Goal: Transaction & Acquisition: Purchase product/service

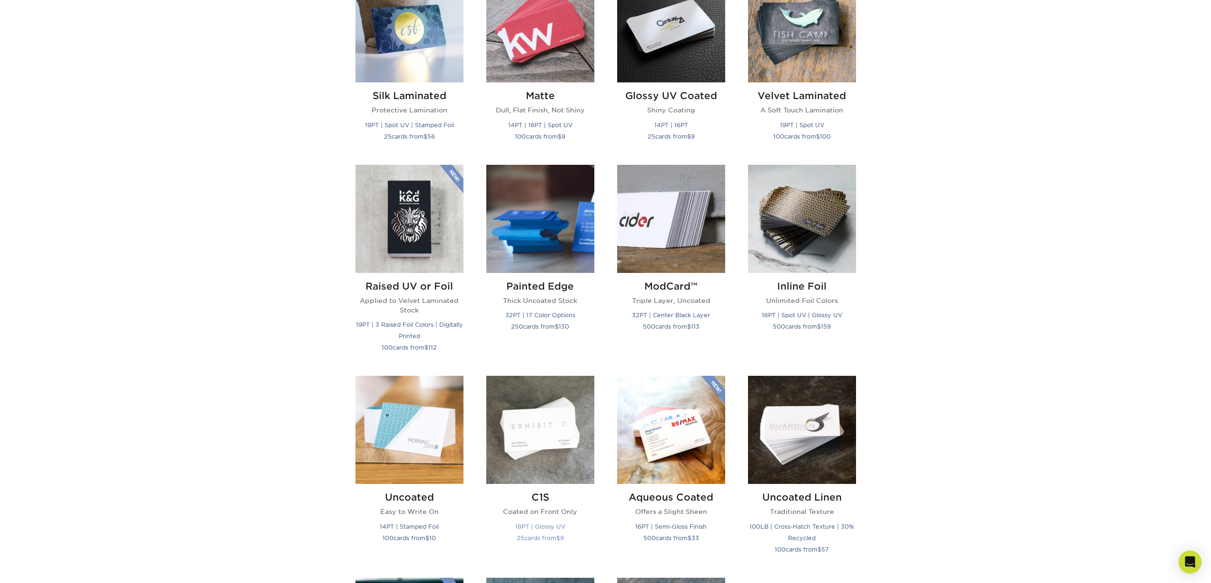
scroll to position [350, 0]
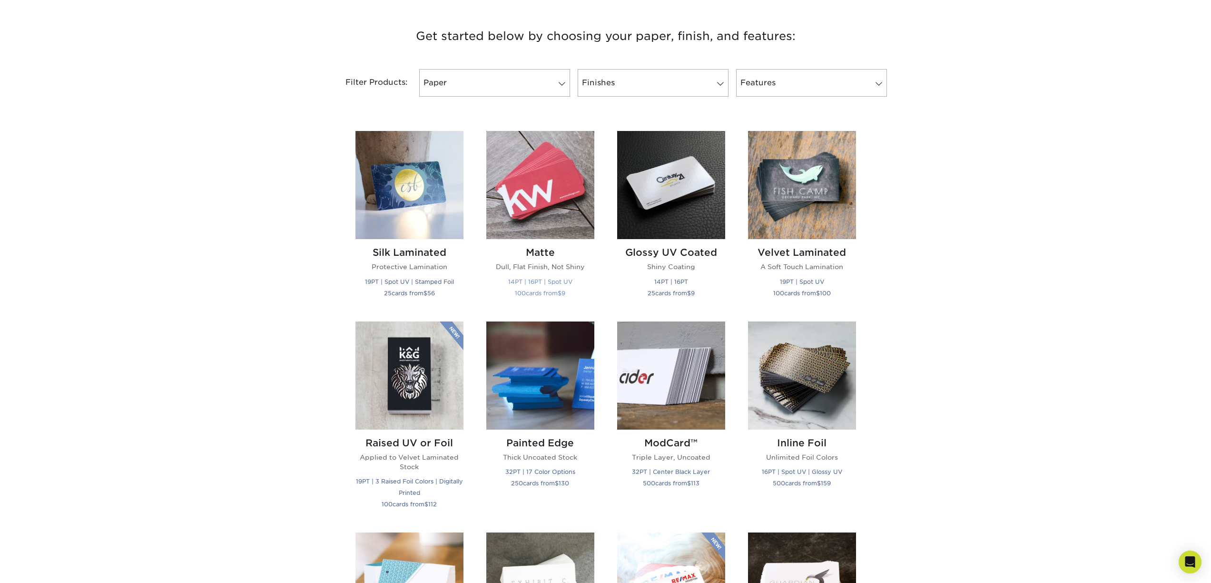
click at [544, 207] on img at bounding box center [540, 185] width 108 height 108
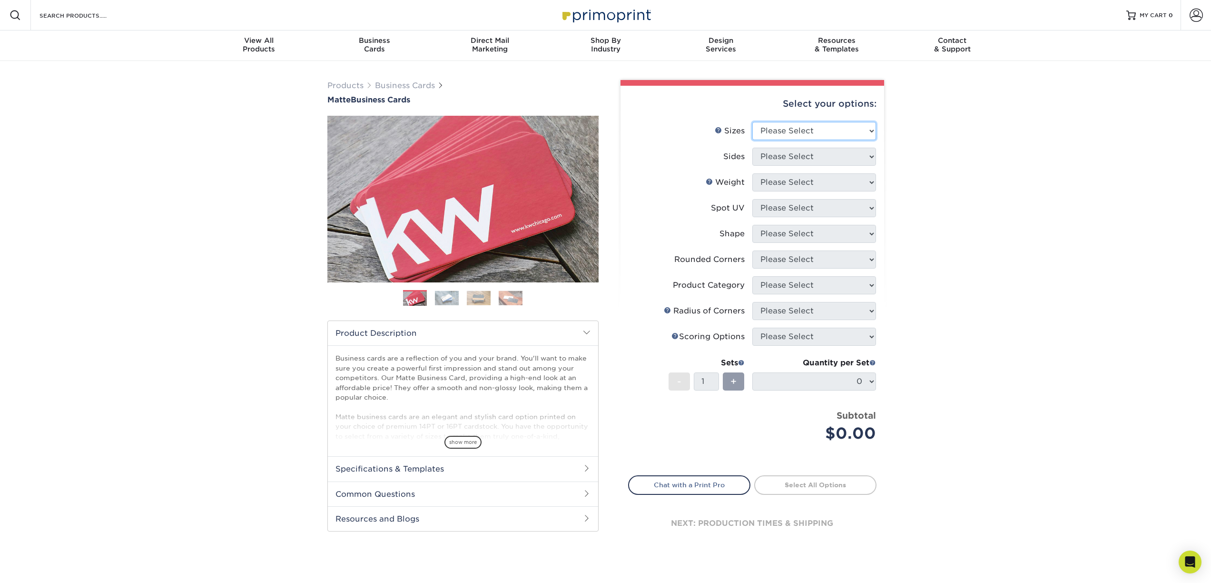
click at [788, 129] on select "Please Select 1.5" x 3.5" - Mini 1.75" x 3.5" - Mini 2" x 2" - Square 2" x 3" -…" at bounding box center [814, 131] width 124 height 18
select select "2.00x3.50"
click at [786, 160] on select "Please Select Print Both Sides Print Front Only" at bounding box center [814, 157] width 124 height 18
select select "32d3c223-f82c-492b-b915-ba065a00862f"
click at [792, 186] on select "Please Select 16PT 14PT" at bounding box center [814, 182] width 124 height 18
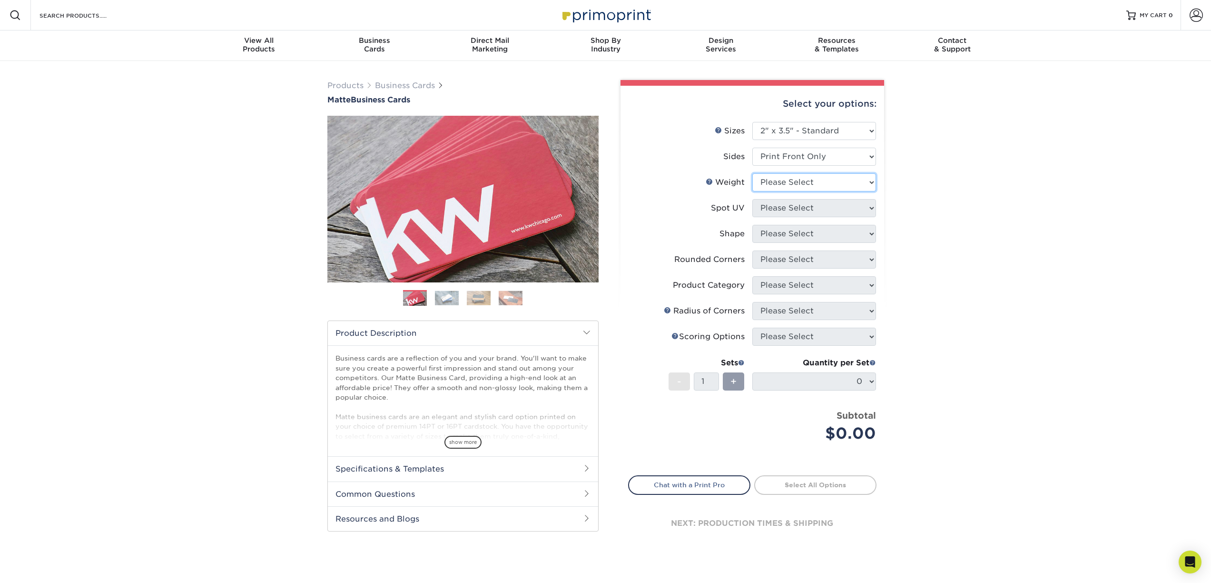
select select "14PT"
click at [793, 211] on select at bounding box center [814, 208] width 124 height 18
click at [848, 211] on select at bounding box center [814, 208] width 124 height 18
select select "121bb7b5-3b4d-429f-bd8d-bbf80e953313"
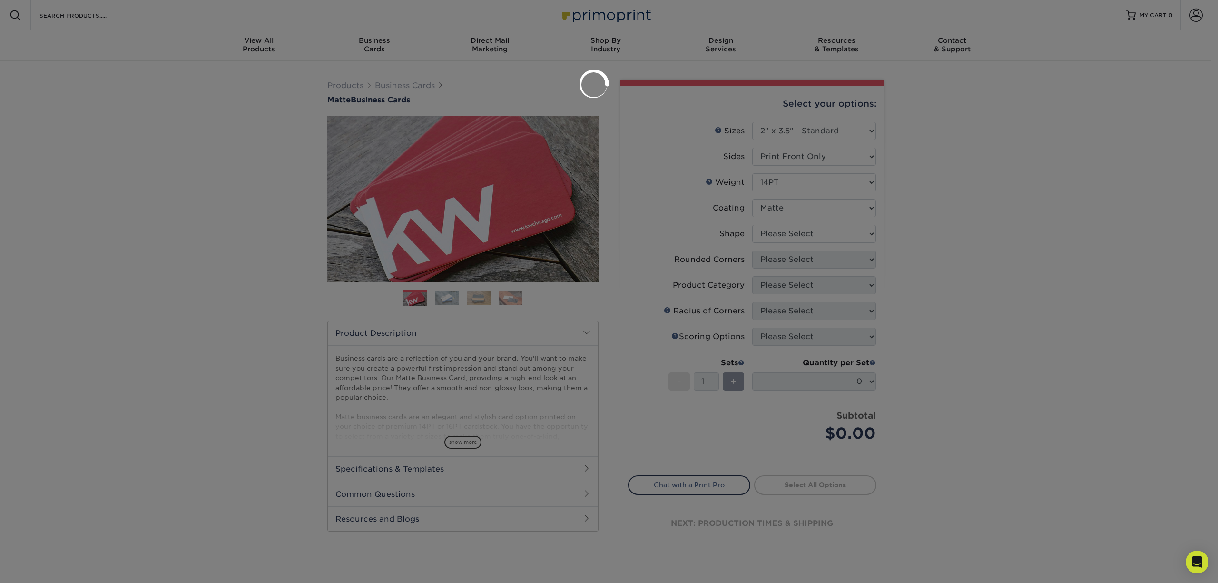
click at [832, 231] on div at bounding box center [609, 291] width 1218 height 583
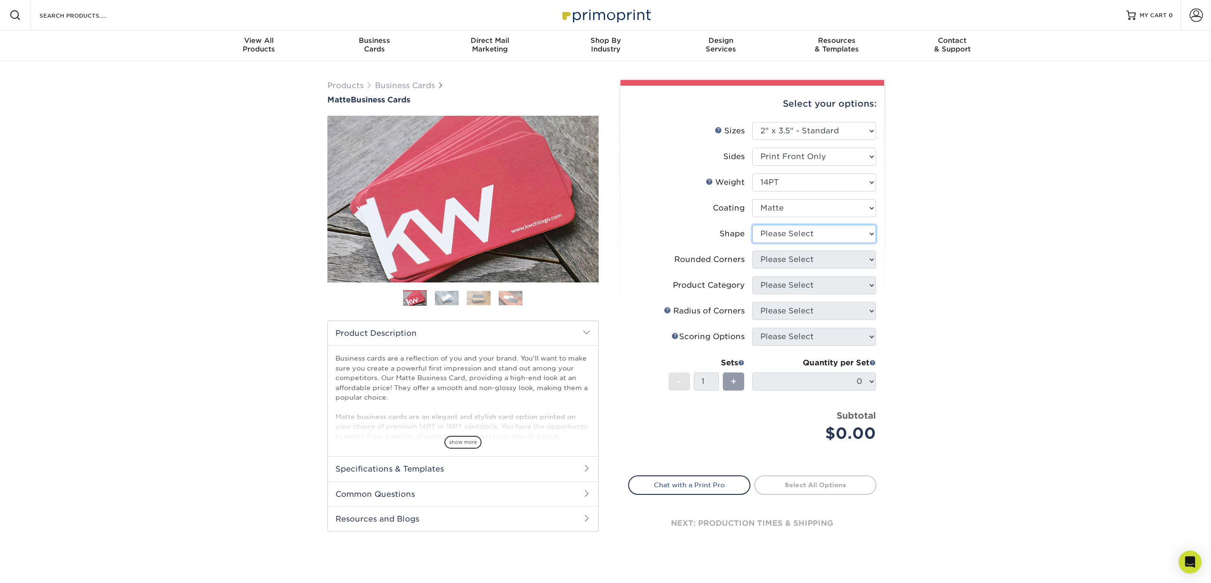
click at [832, 231] on select "Please Select Standard" at bounding box center [814, 234] width 124 height 18
select select "standard"
click at [822, 255] on select "Please Select Yes - Round 2 Corners Yes - Round 4 Corners No" at bounding box center [814, 259] width 124 height 18
select select "0"
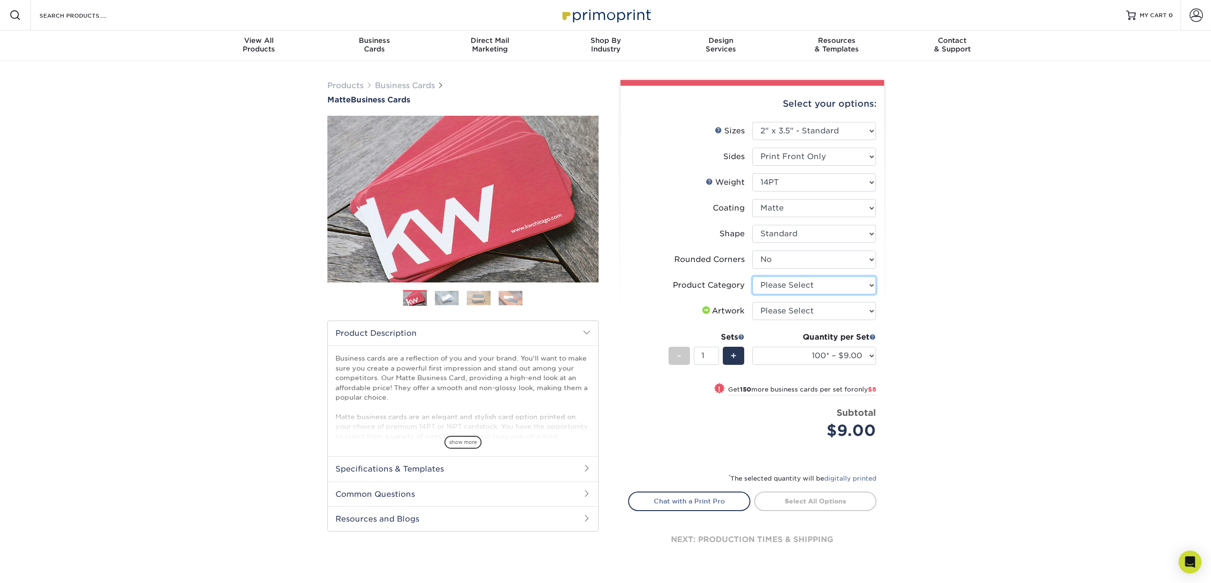
click at [799, 286] on select "Please Select Business Cards" at bounding box center [814, 285] width 124 height 18
select select "3b5148f1-0588-4f88-a218-97bcfdce65c1"
click at [816, 310] on select "Please Select I will upload files I need a design - $100" at bounding box center [814, 311] width 124 height 18
select select "upload"
click at [816, 497] on link "Proceed to Shipping" at bounding box center [815, 499] width 122 height 17
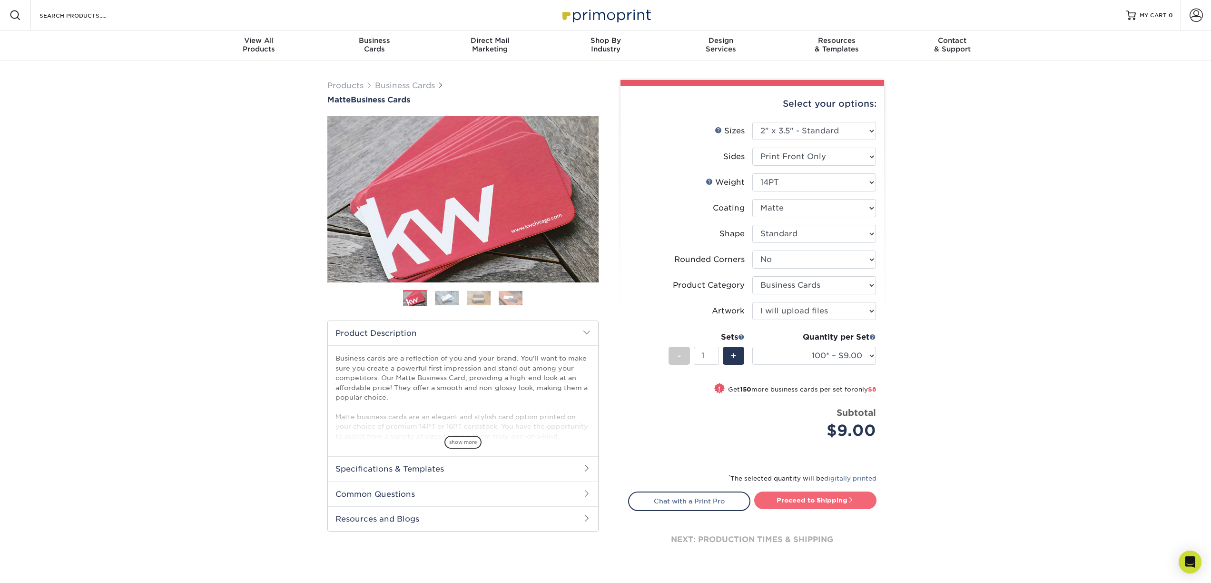
type input "Set 1"
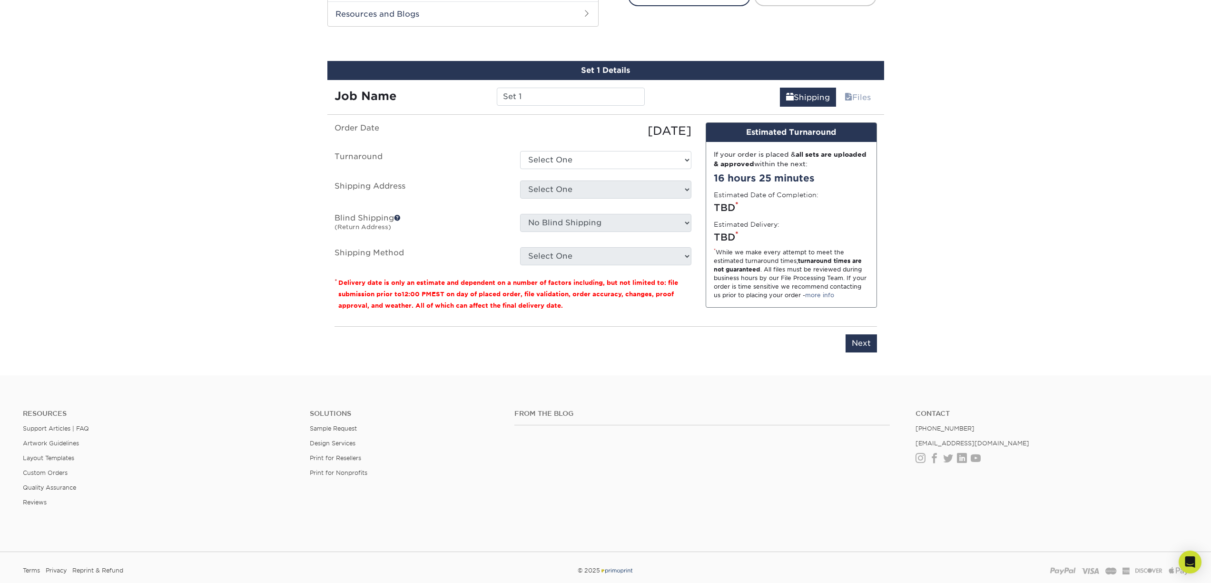
scroll to position [503, 0]
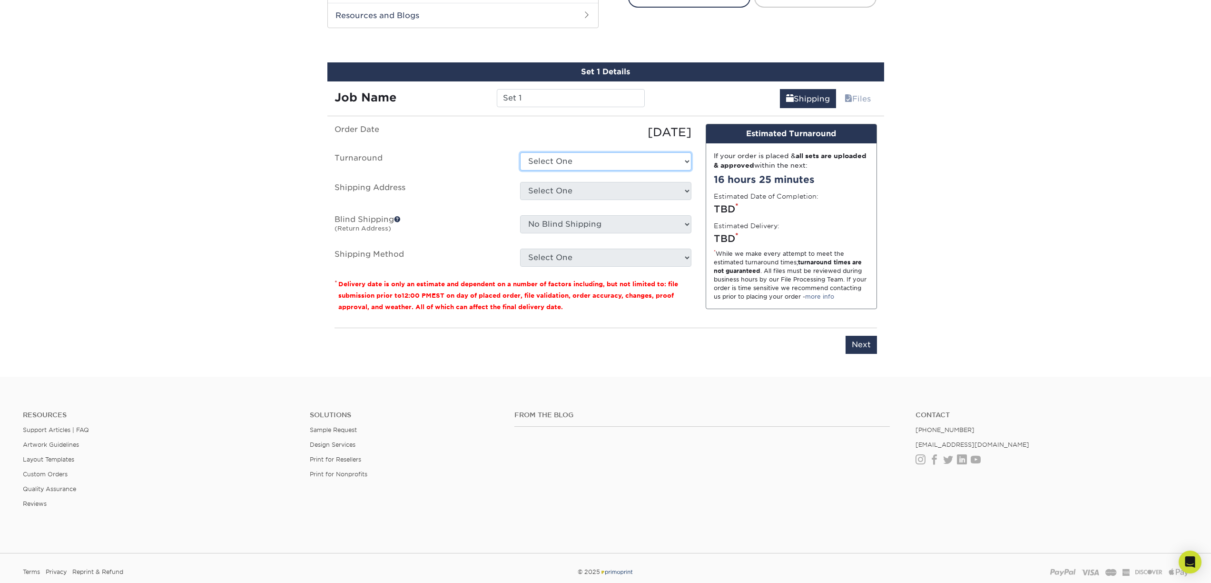
click at [543, 156] on select "Select One 2-4 Business Days 2 Day Next Business Day" at bounding box center [605, 161] width 171 height 18
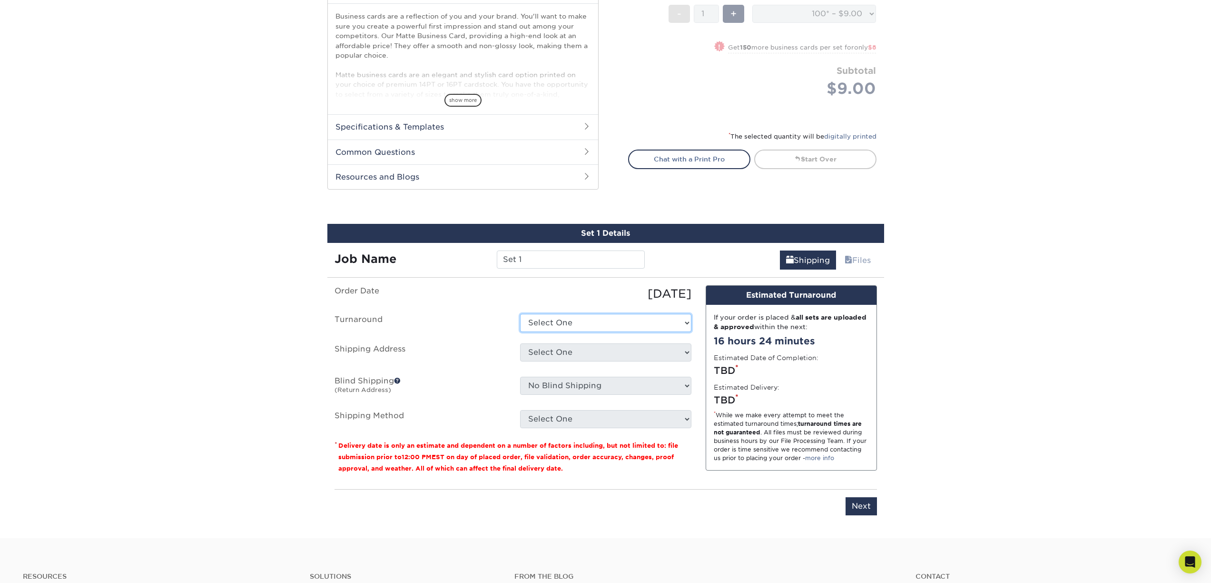
scroll to position [341, 0]
click at [864, 262] on link "Files" at bounding box center [858, 260] width 39 height 19
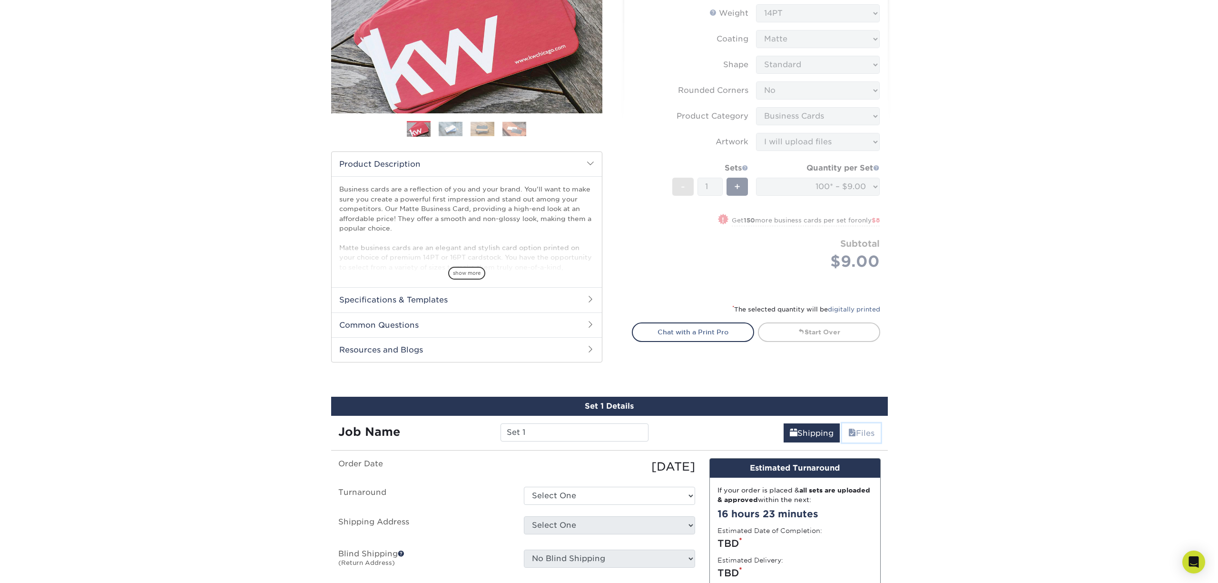
scroll to position [293, 0]
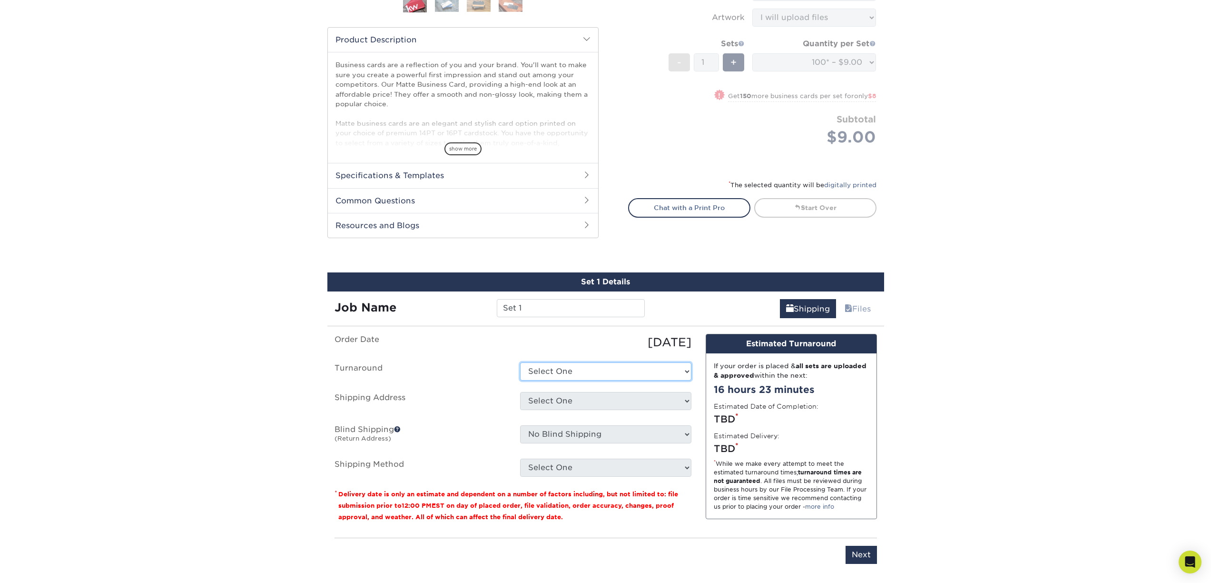
click at [610, 367] on select "Select One 2-4 Business Days 2 Day Next Business Day" at bounding box center [605, 371] width 171 height 18
select select "be93d833-5c5a-406d-89e4-0595b39ec29f"
click at [597, 395] on select "Select One + Add New Address - Login" at bounding box center [605, 401] width 171 height 18
select select "newaddress"
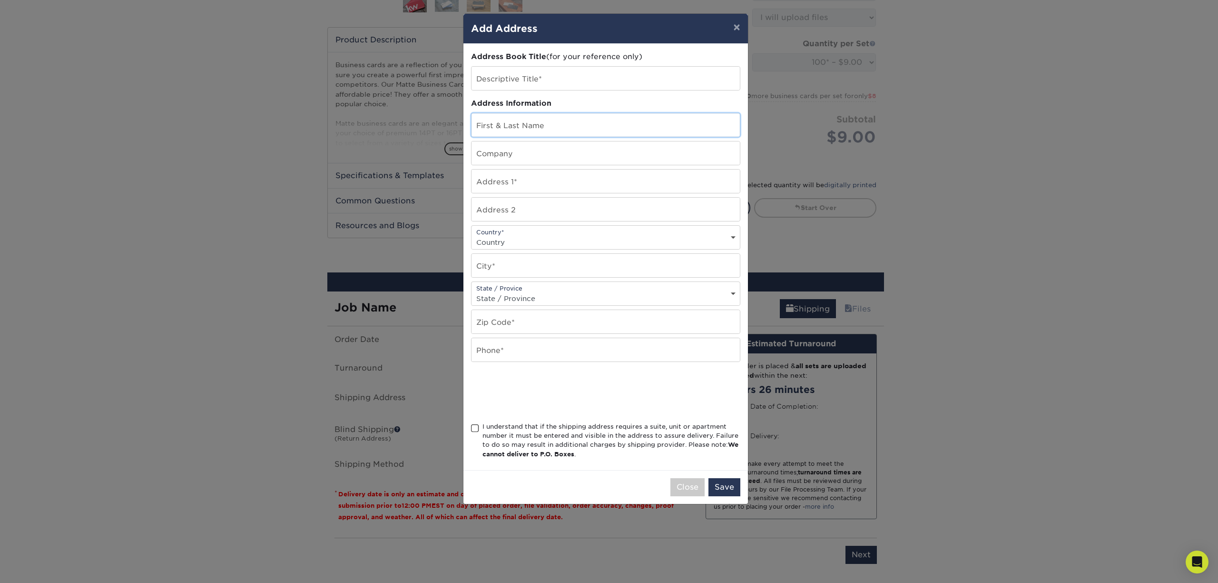
click at [547, 126] on input "text" at bounding box center [606, 124] width 268 height 23
click at [508, 180] on input "text" at bounding box center [606, 180] width 268 height 23
click at [514, 134] on input "text" at bounding box center [606, 124] width 268 height 23
click at [506, 128] on input "sean Kerhner" at bounding box center [606, 124] width 268 height 23
click at [478, 128] on input "sean Kershner" at bounding box center [606, 124] width 268 height 23
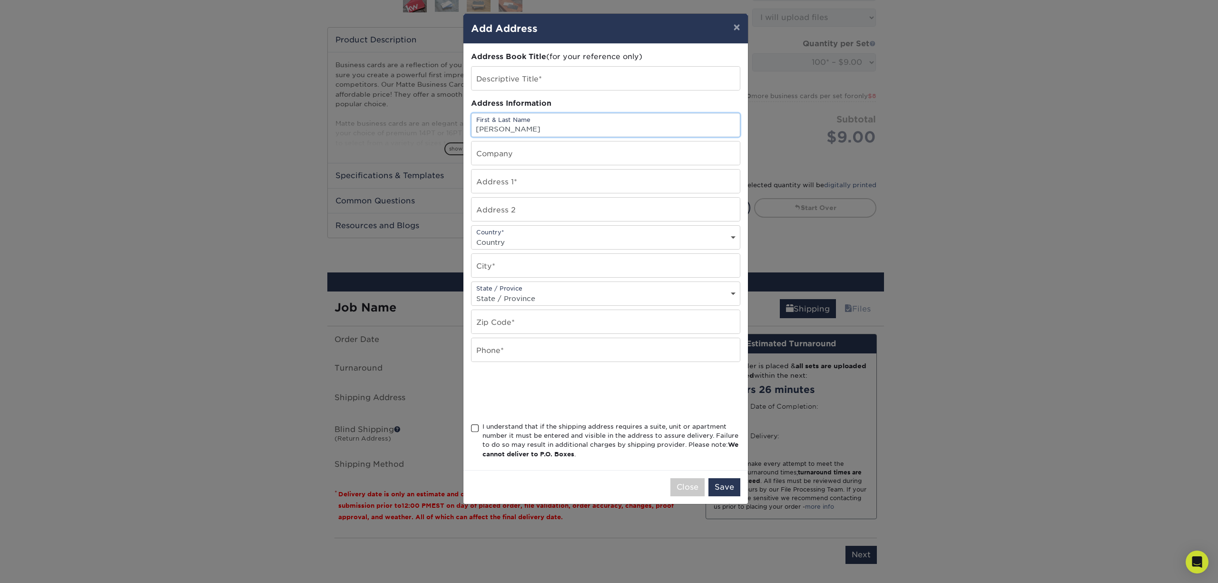
type input "Sean Kershner"
click at [504, 183] on input "text" at bounding box center [606, 180] width 268 height 23
type input "7063 springhouse rd"
select select "US"
type input "New Tripoli"
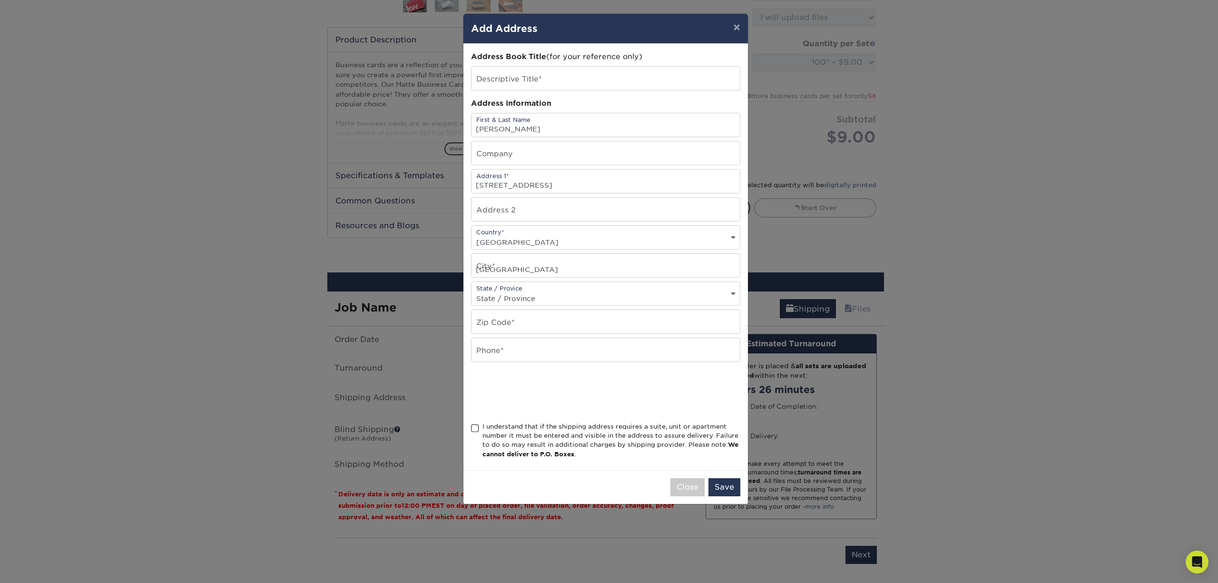
select select "PA"
type input "18066"
type input "6107309898"
drag, startPoint x: 551, startPoint y: 188, endPoint x: 474, endPoint y: 186, distance: 77.6
click at [474, 186] on input "7063 springhouse rd" at bounding box center [606, 180] width 268 height 23
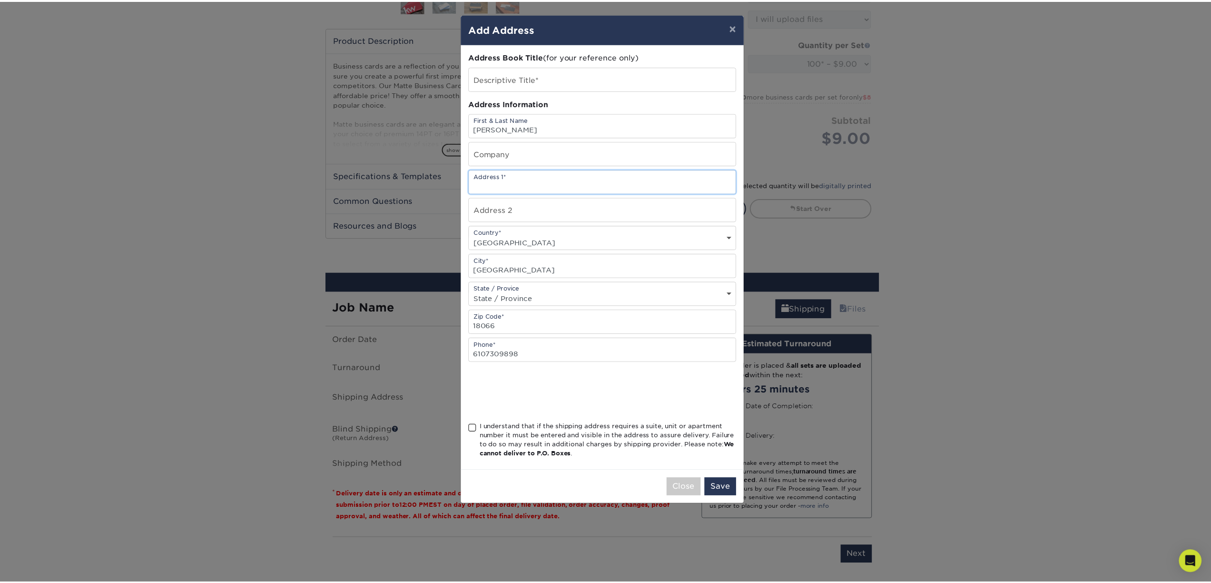
scroll to position [0, 0]
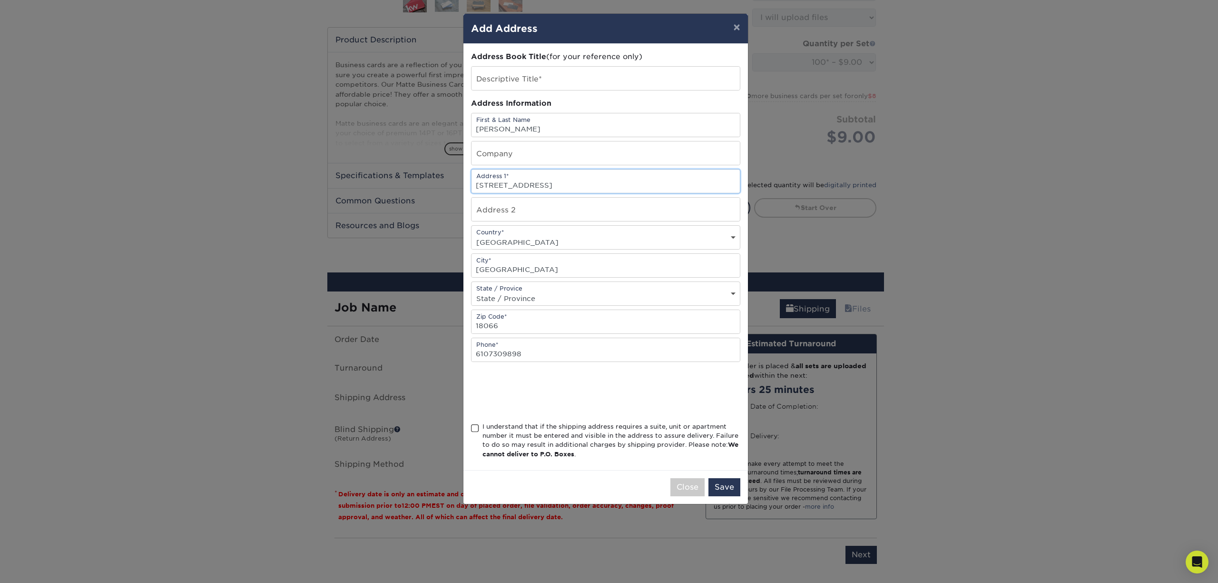
type input "[STREET_ADDRESS]"
click at [528, 211] on input "text" at bounding box center [606, 208] width 268 height 23
type input "A14"
click at [538, 269] on input "New Tripoli" at bounding box center [606, 265] width 268 height 23
type input "N"
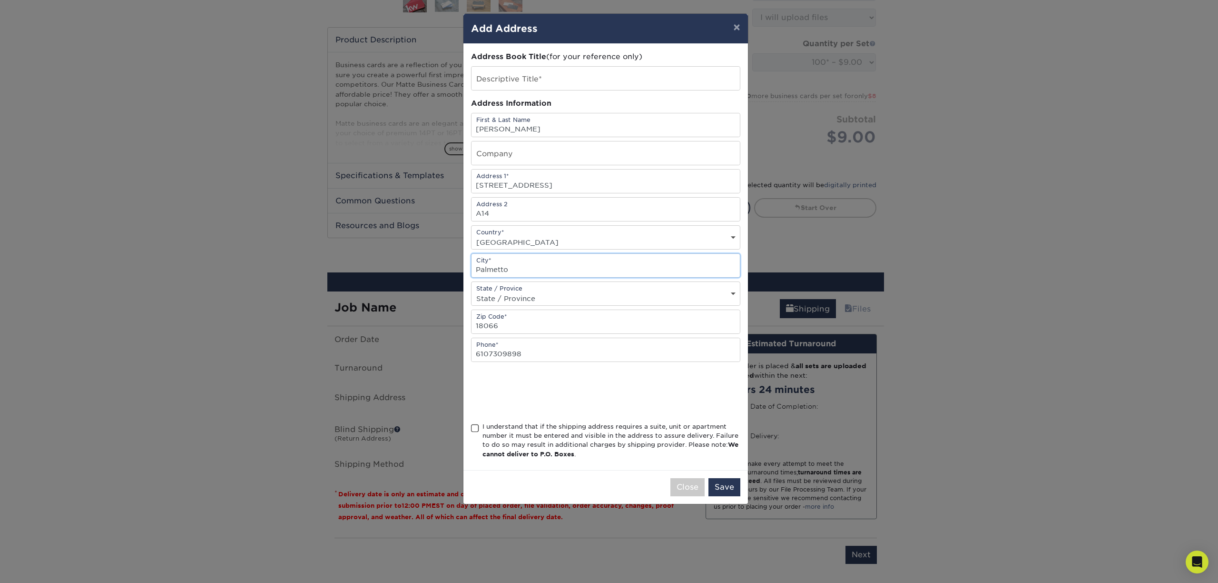
type input "Palmetto"
click at [516, 293] on select "State / Province Alabama Alaska Arizona Arkansas California Colorado Connecticu…" at bounding box center [606, 298] width 268 height 14
select select "FL"
drag, startPoint x: 512, startPoint y: 324, endPoint x: 474, endPoint y: 322, distance: 38.1
click at [474, 322] on input "18066" at bounding box center [606, 321] width 268 height 23
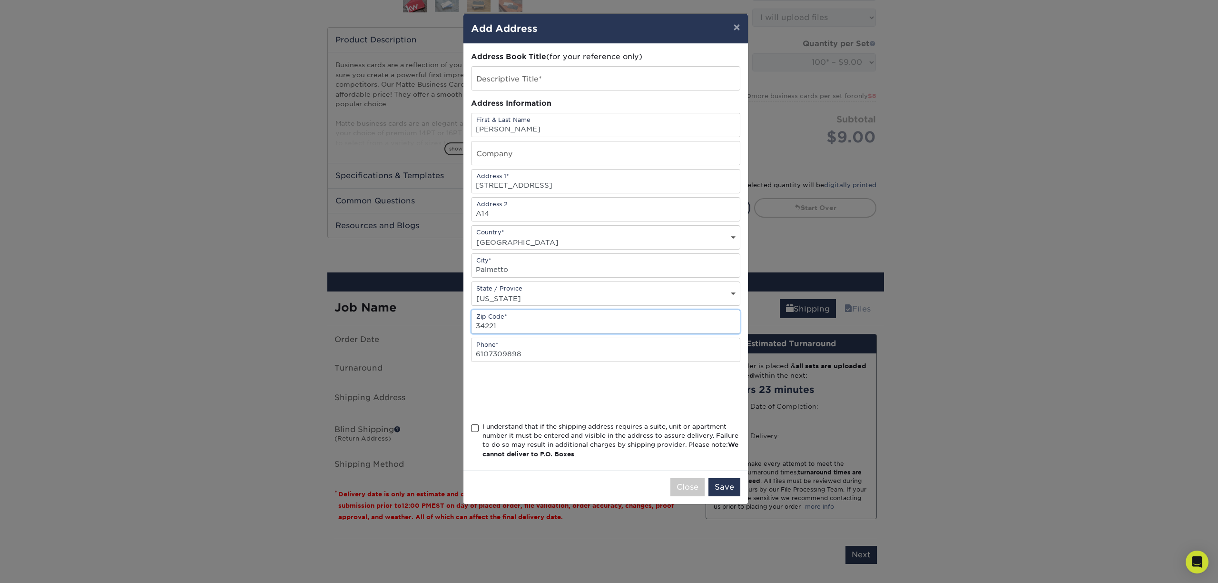
type input "34221"
click at [679, 393] on div at bounding box center [605, 391] width 269 height 37
click at [475, 427] on span at bounding box center [475, 428] width 8 height 9
click at [0, 0] on input "I understand that if the shipping address requires a suite, unit or apartment n…" at bounding box center [0, 0] width 0 height 0
click at [720, 483] on button "Save" at bounding box center [725, 487] width 32 height 18
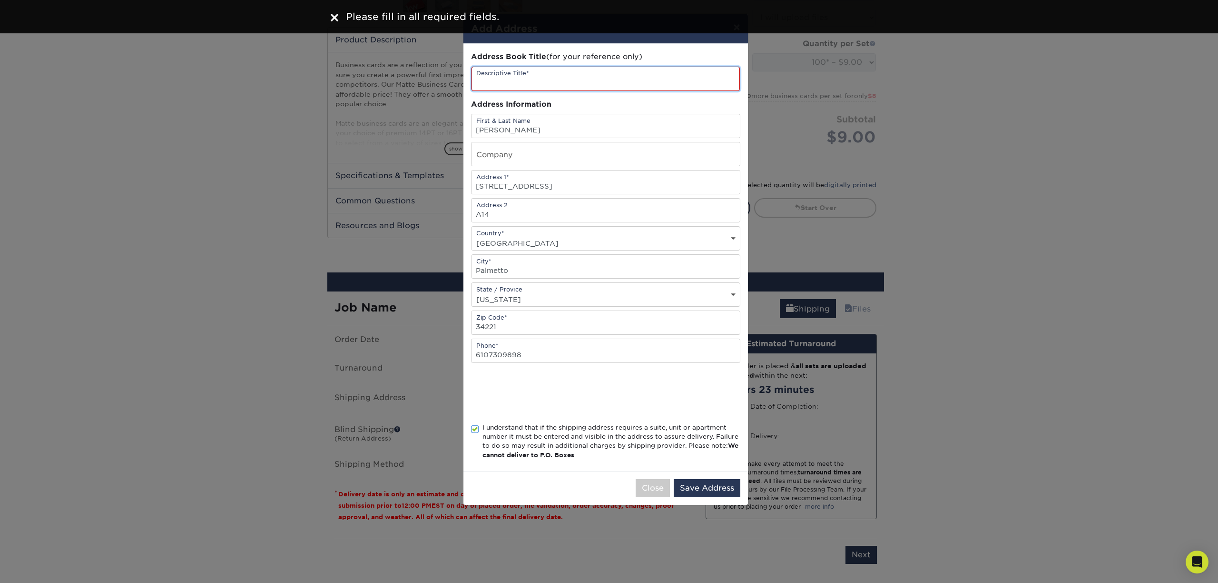
click at [525, 75] on input "text" at bounding box center [606, 79] width 268 height 24
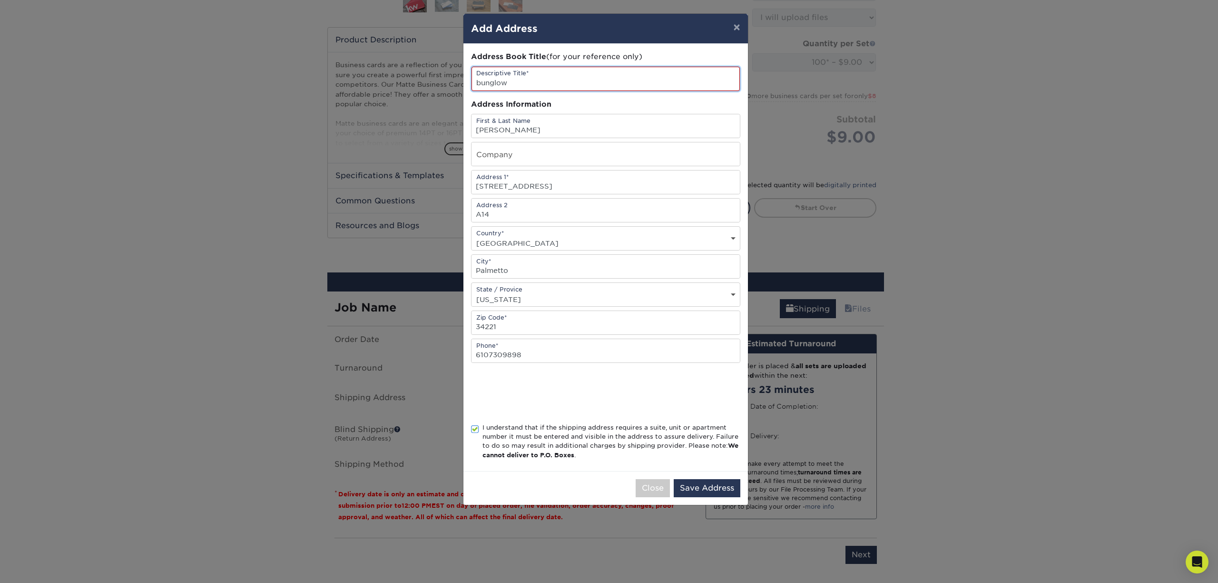
type input "bunglow"
click at [521, 104] on div "Address Information" at bounding box center [605, 104] width 269 height 11
click at [702, 492] on button "Save Address" at bounding box center [707, 488] width 67 height 18
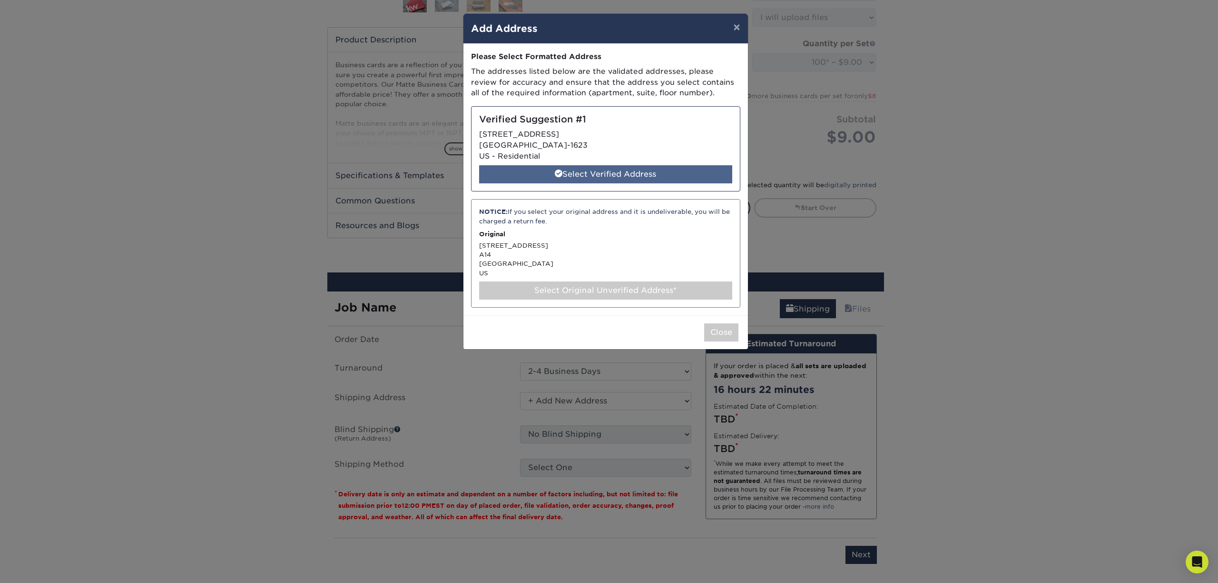
click at [643, 171] on div "Select Verified Address" at bounding box center [605, 174] width 253 height 18
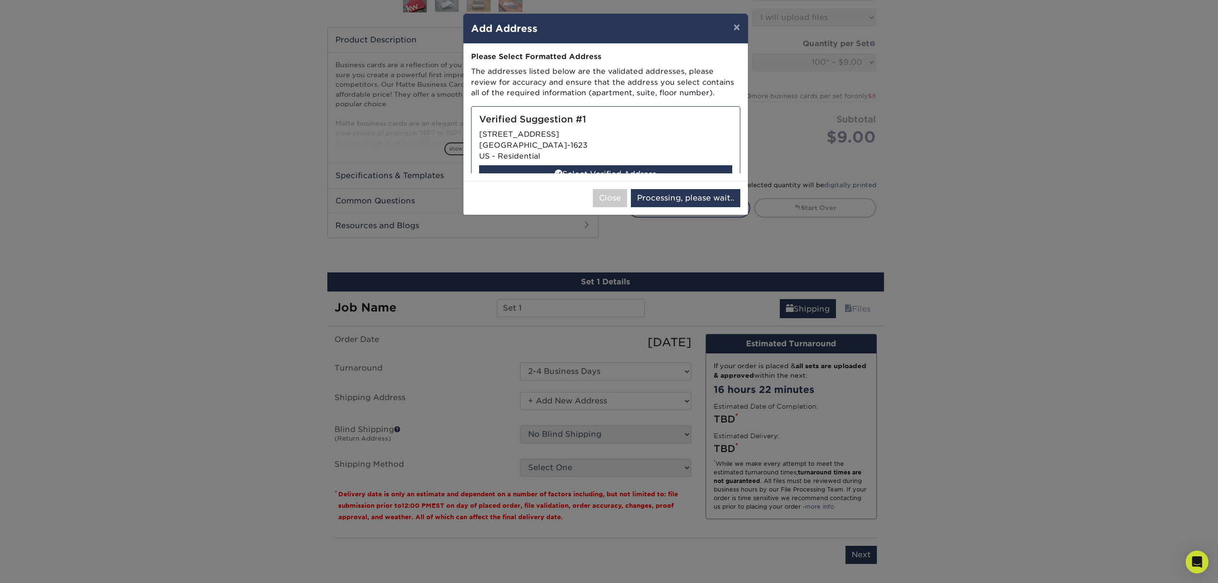
select select "285895"
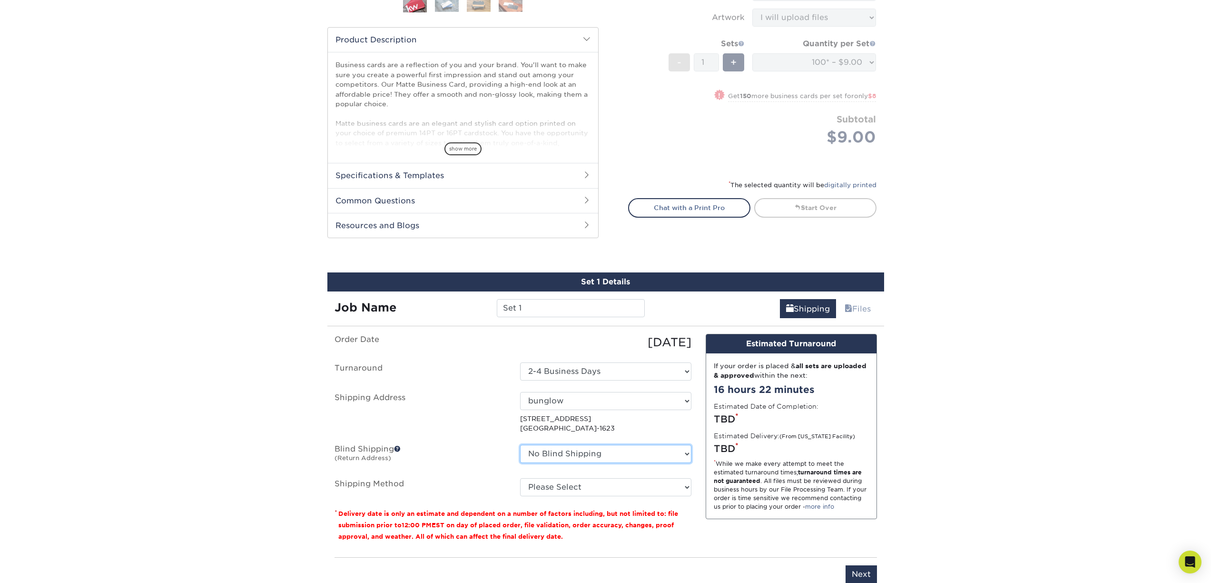
click at [619, 456] on select "No Blind Shipping + Add New Address" at bounding box center [605, 453] width 171 height 18
click at [548, 484] on select "Please Select Ground Shipping (+$7.84) 3 Day Shipping Service (+$20.04) 2 Day A…" at bounding box center [605, 487] width 171 height 18
select select "03"
click at [704, 423] on div "Design Estimated Turnaround If your order is placed & all sets are uploaded & a…" at bounding box center [792, 442] width 186 height 216
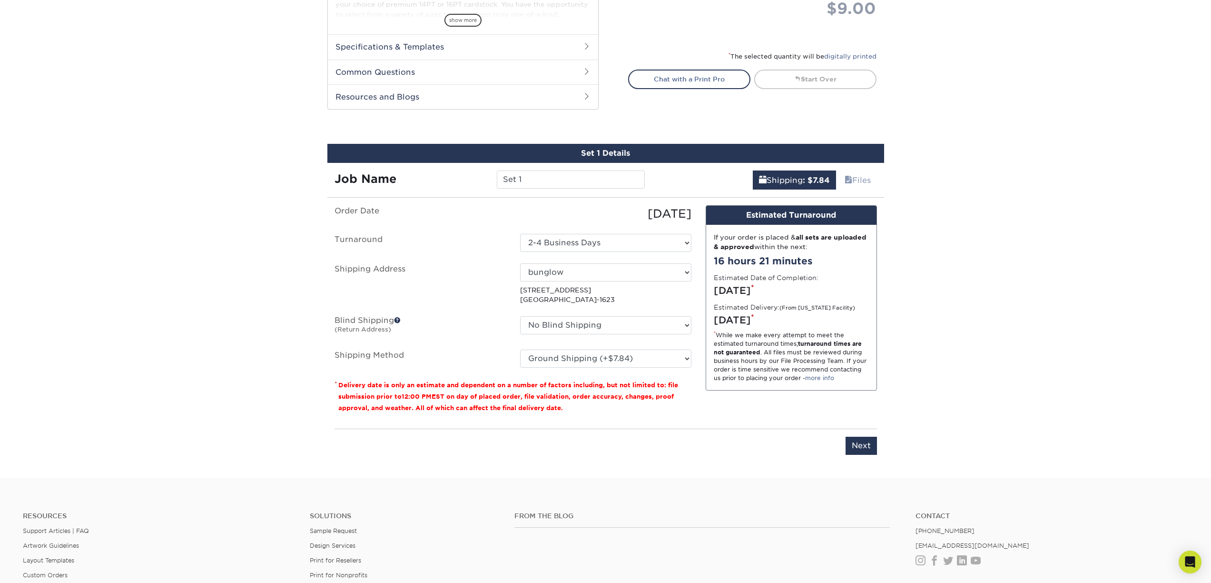
scroll to position [422, 0]
click at [852, 442] on input "Next" at bounding box center [861, 445] width 31 height 18
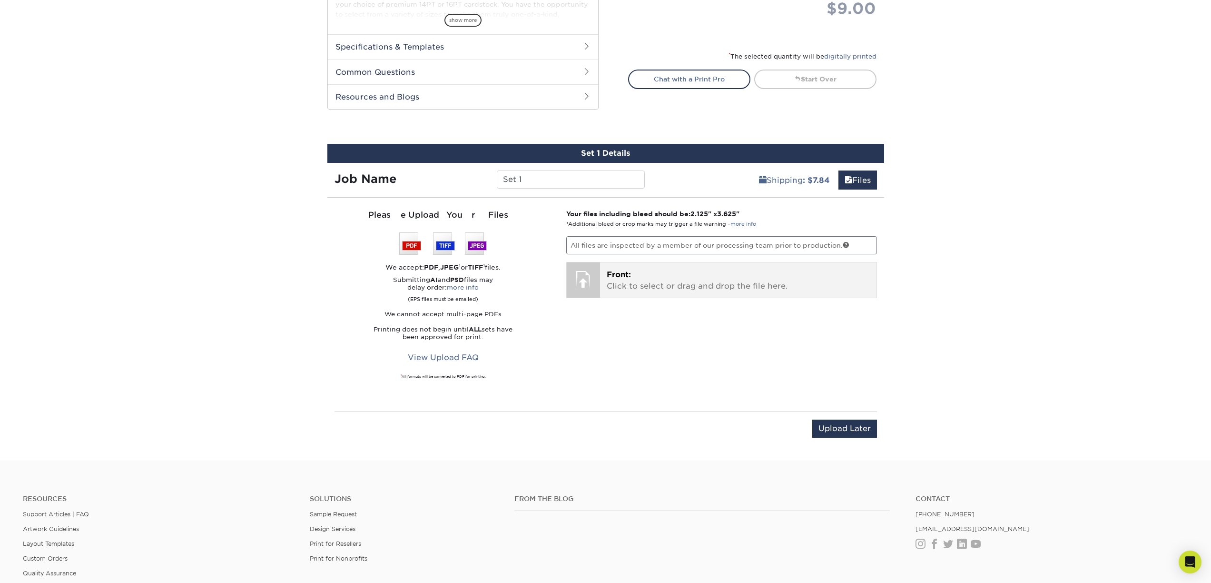
click at [650, 283] on p "Front: Click to select or drag and drop the file here." at bounding box center [738, 280] width 263 height 23
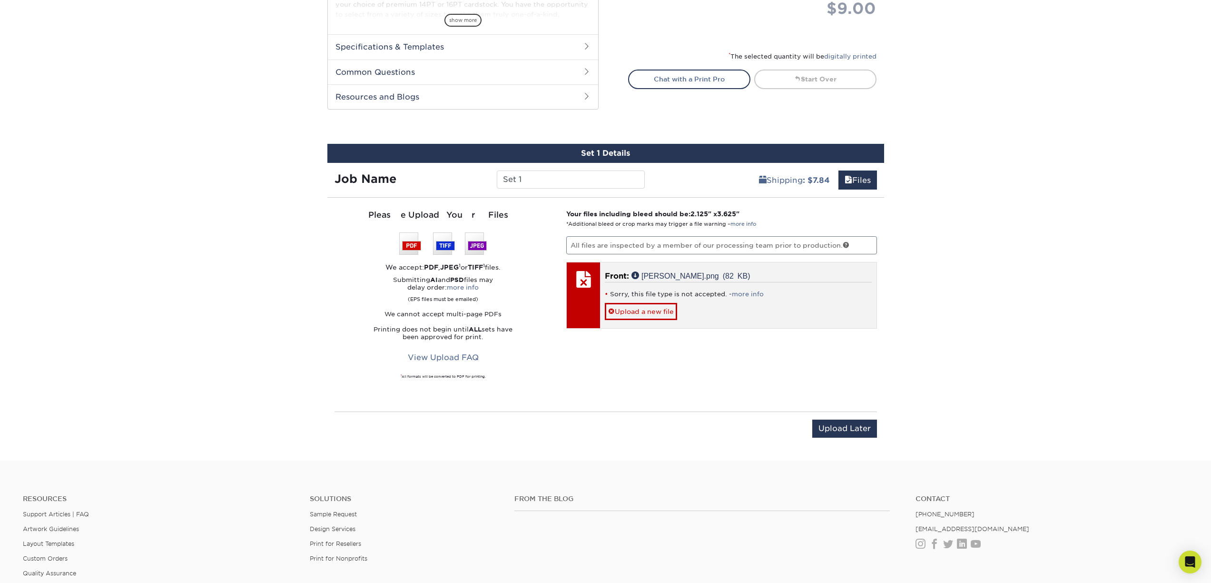
click at [587, 282] on div at bounding box center [583, 278] width 33 height 33
click at [625, 309] on link "Upload a new file" at bounding box center [641, 311] width 72 height 17
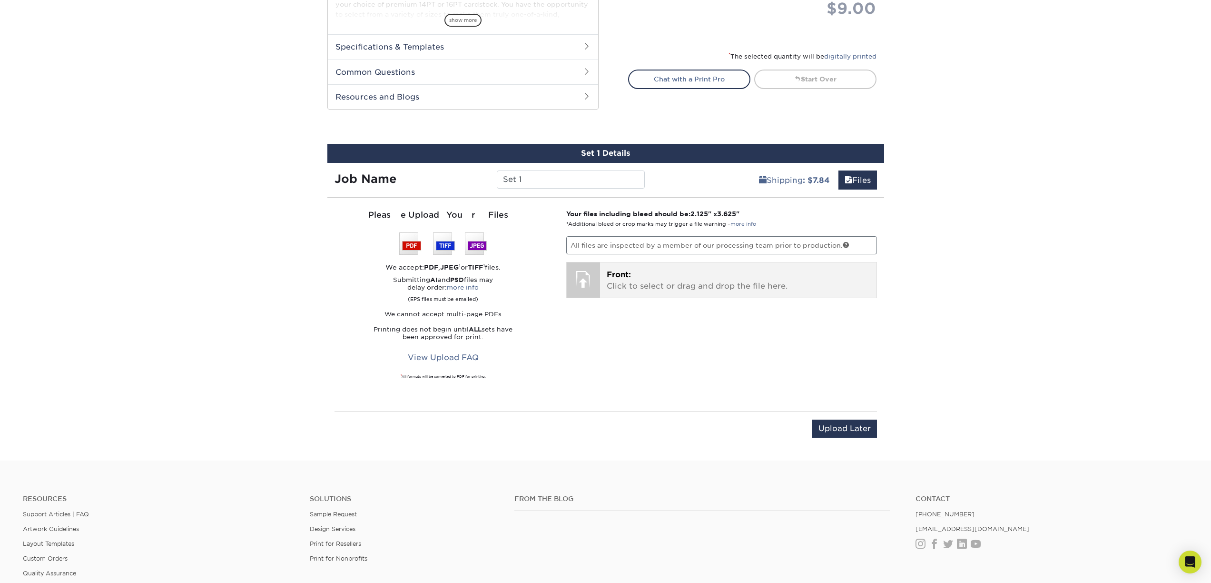
click at [618, 275] on span "Front:" at bounding box center [619, 274] width 24 height 9
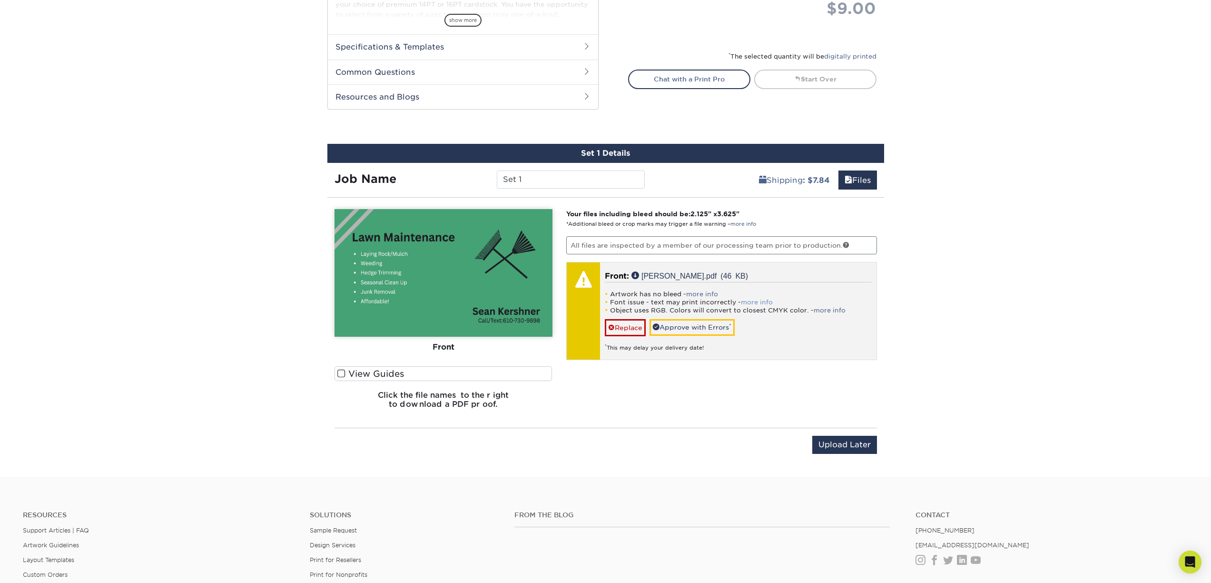
click at [752, 300] on link "more info" at bounding box center [757, 301] width 32 height 7
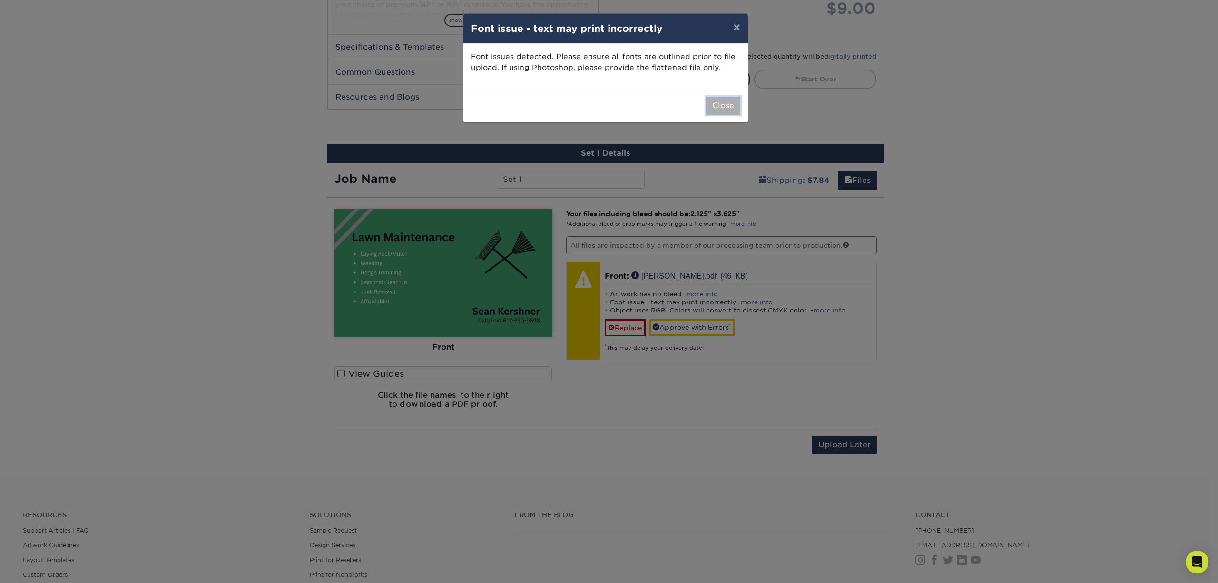
click at [730, 106] on button "Close" at bounding box center [723, 106] width 34 height 18
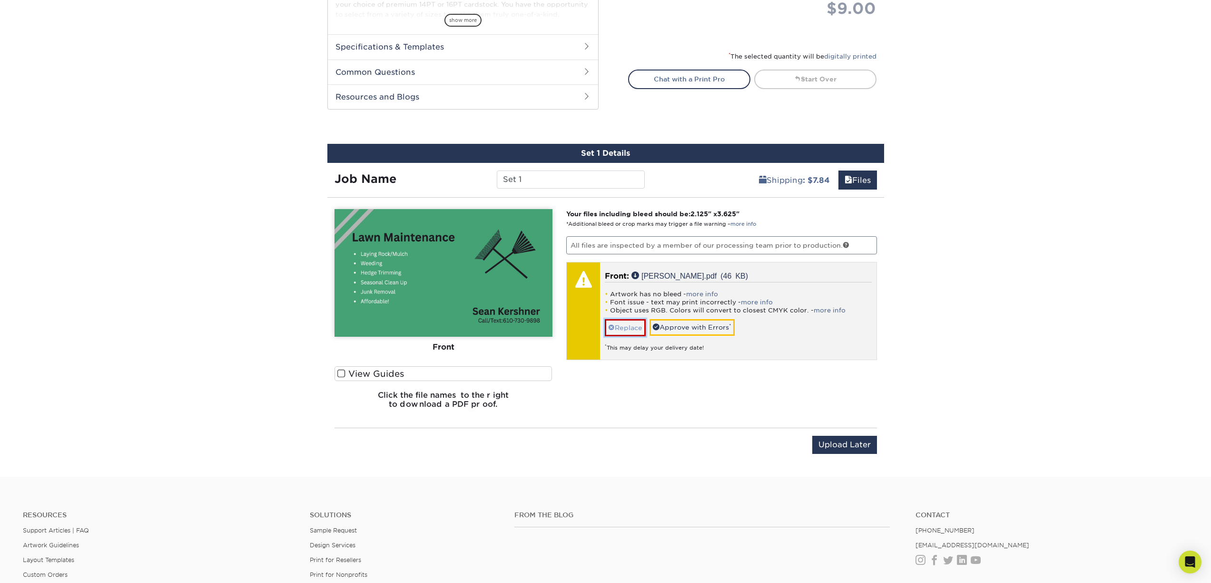
click at [623, 325] on link "Replace" at bounding box center [625, 327] width 41 height 17
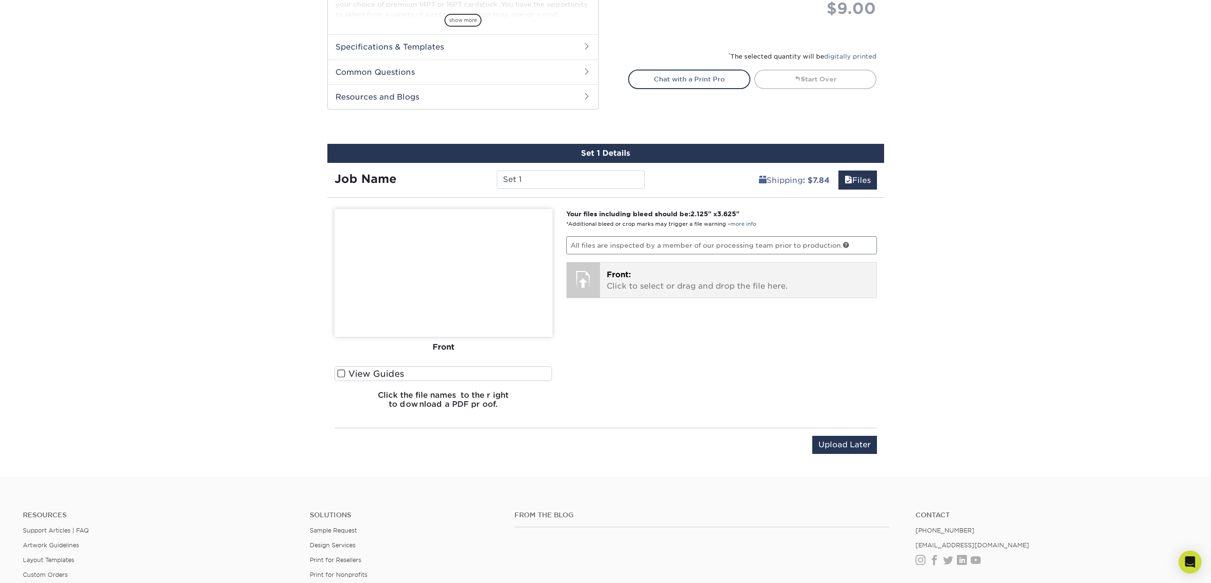
click at [623, 282] on p "Front: Click to select or drag and drop the file here." at bounding box center [738, 280] width 263 height 23
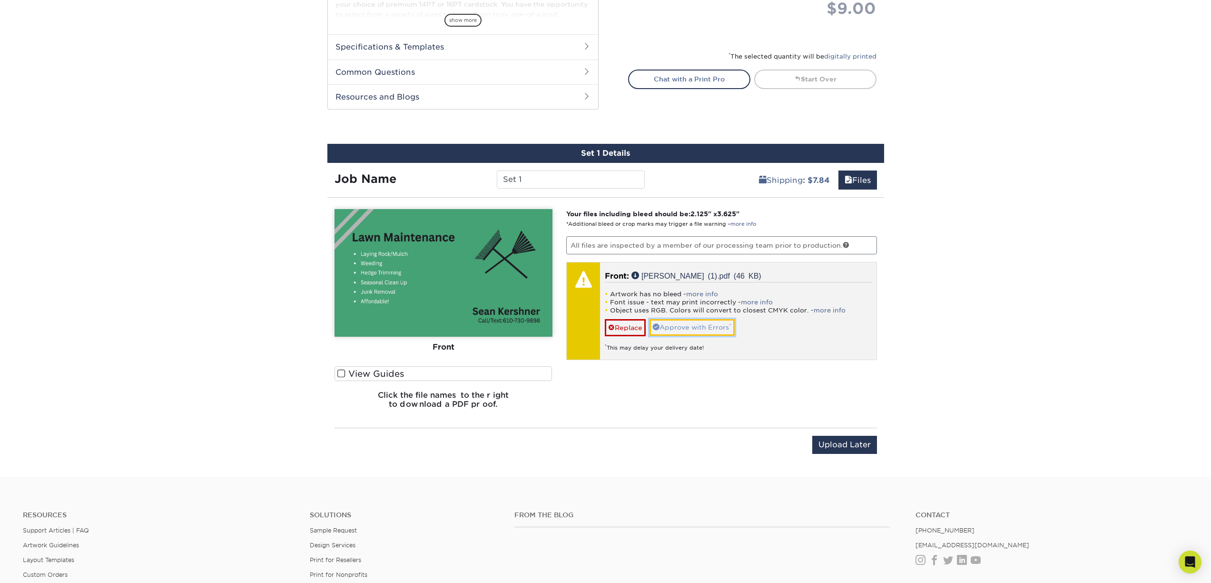
click at [697, 326] on link "Approve with Errors *" at bounding box center [692, 327] width 85 height 16
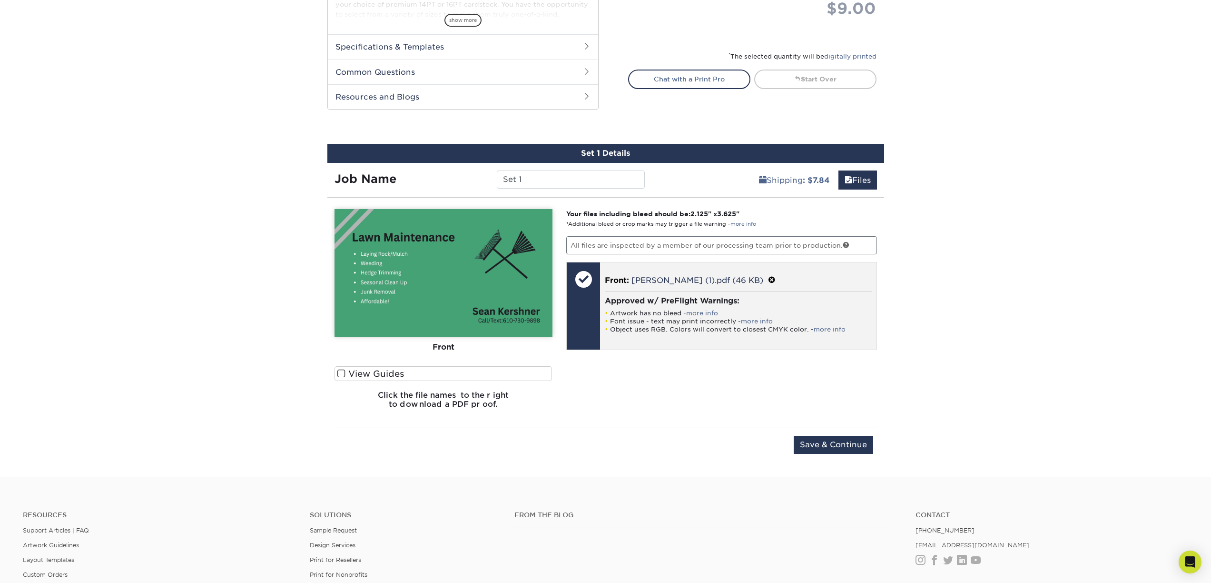
click at [839, 333] on div "Approved w/ PreFlight Warnings: Artwork has no bleed - more info Font issue - t…" at bounding box center [738, 314] width 267 height 47
click at [823, 322] on li "Font issue - text may print incorrectly - more info" at bounding box center [738, 321] width 267 height 8
click at [834, 328] on link "more info" at bounding box center [830, 329] width 32 height 7
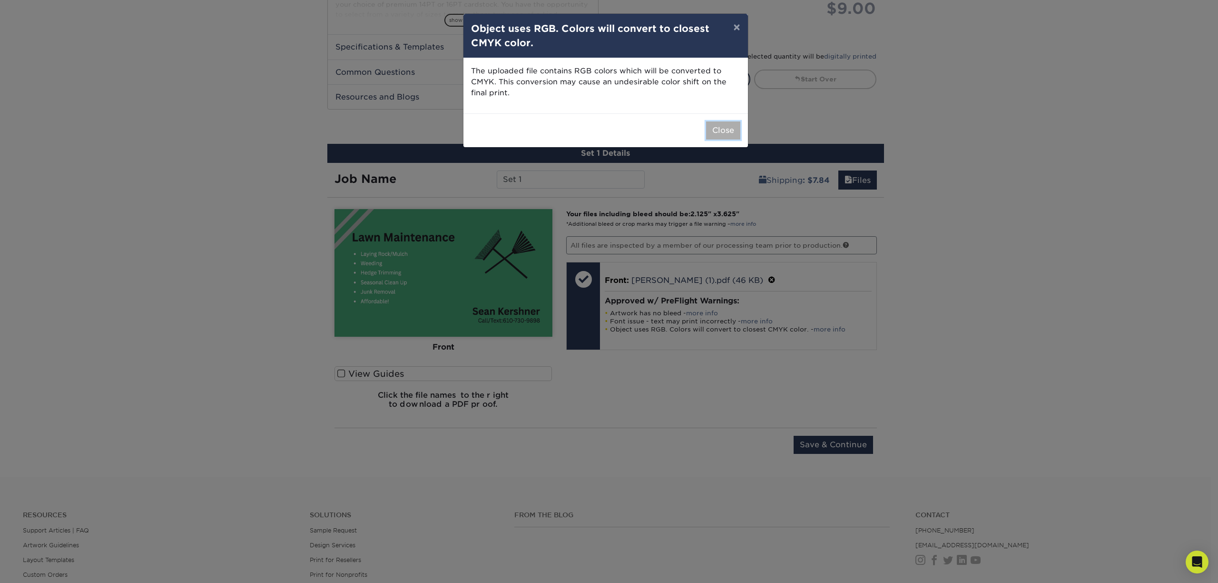
click at [719, 131] on button "Close" at bounding box center [723, 130] width 34 height 18
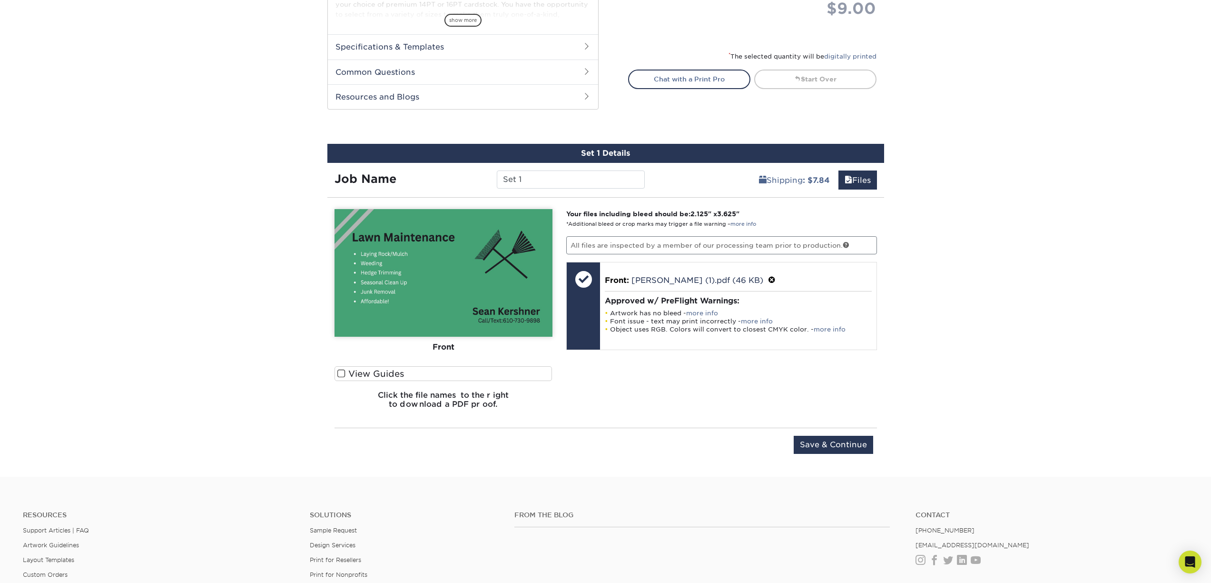
click at [401, 375] on label "View Guides" at bounding box center [444, 373] width 218 height 15
click at [0, 0] on input "View Guides" at bounding box center [0, 0] width 0 height 0
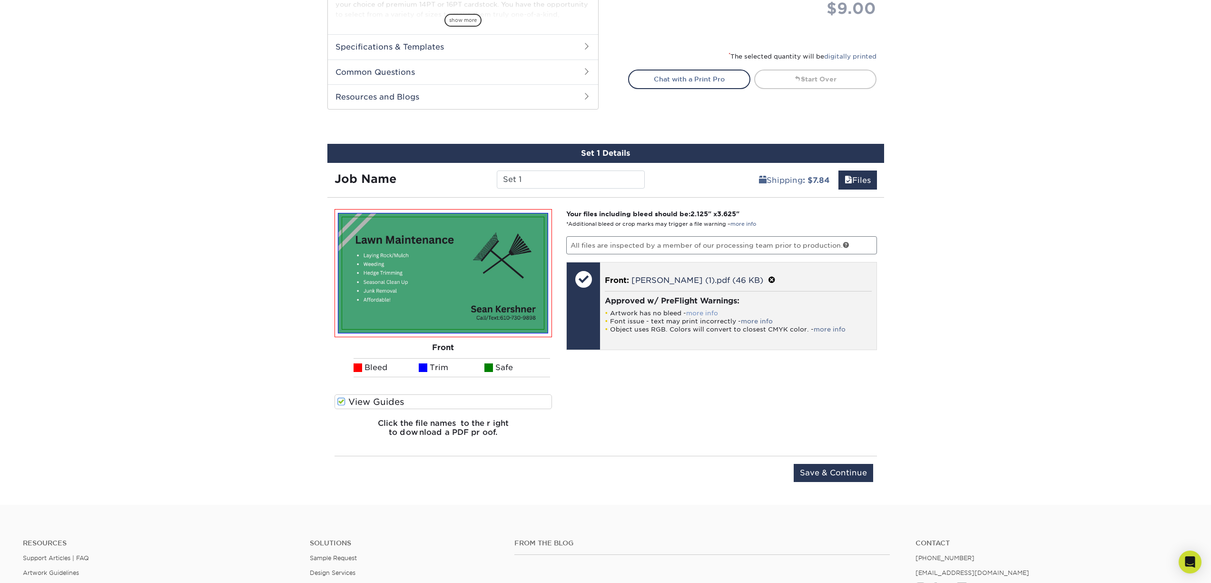
click at [690, 309] on link "more info" at bounding box center [702, 312] width 32 height 7
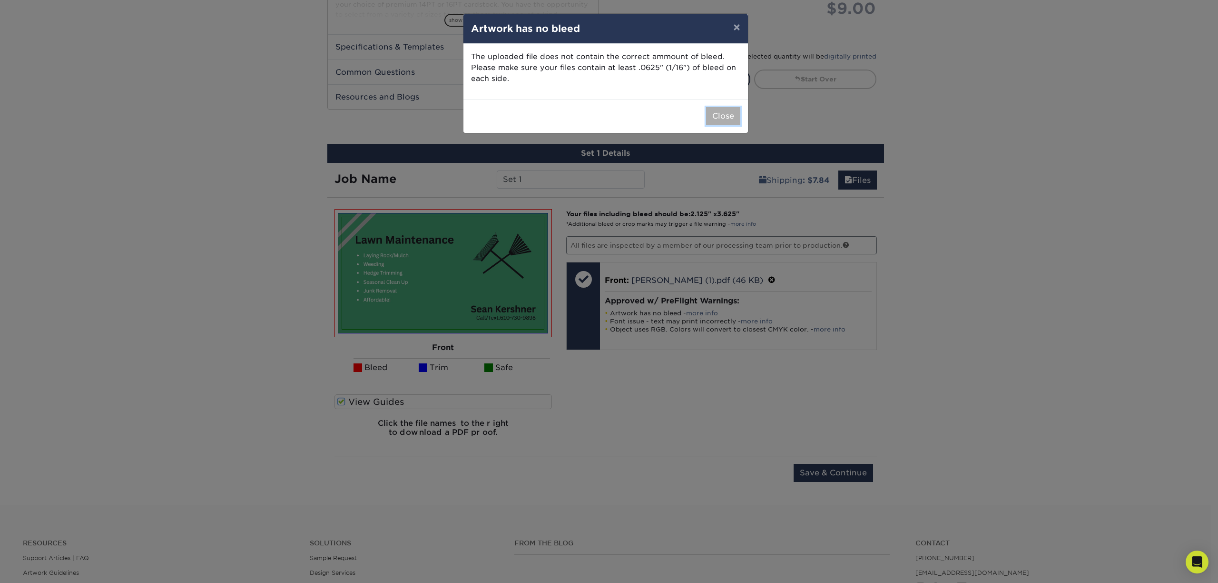
click at [721, 114] on button "Close" at bounding box center [723, 116] width 34 height 18
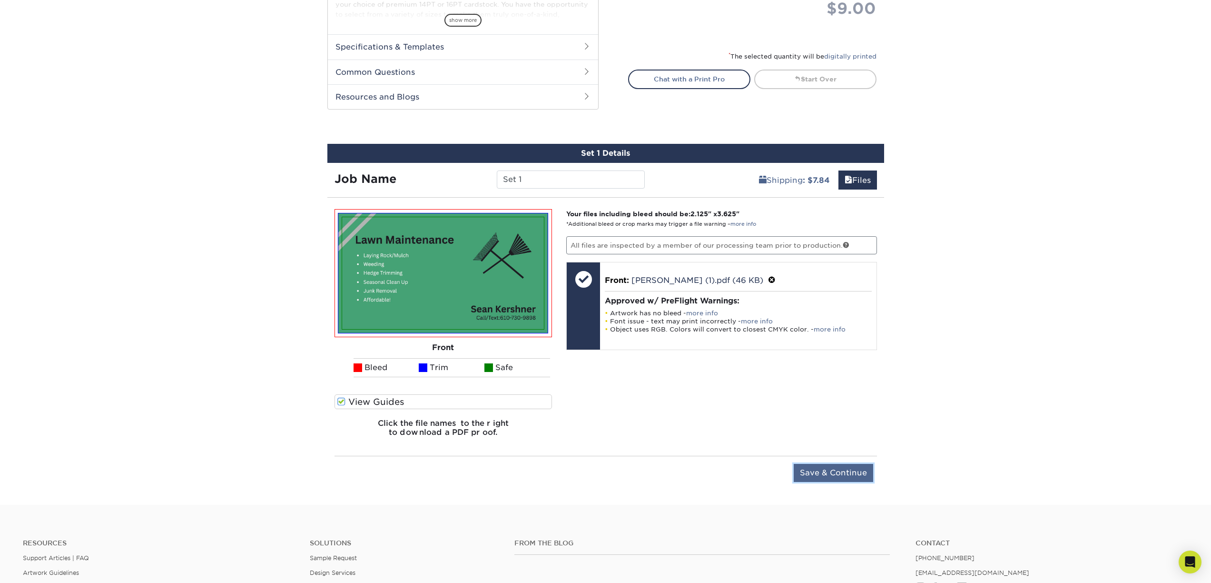
click at [821, 471] on input "Save & Continue" at bounding box center [833, 473] width 79 height 18
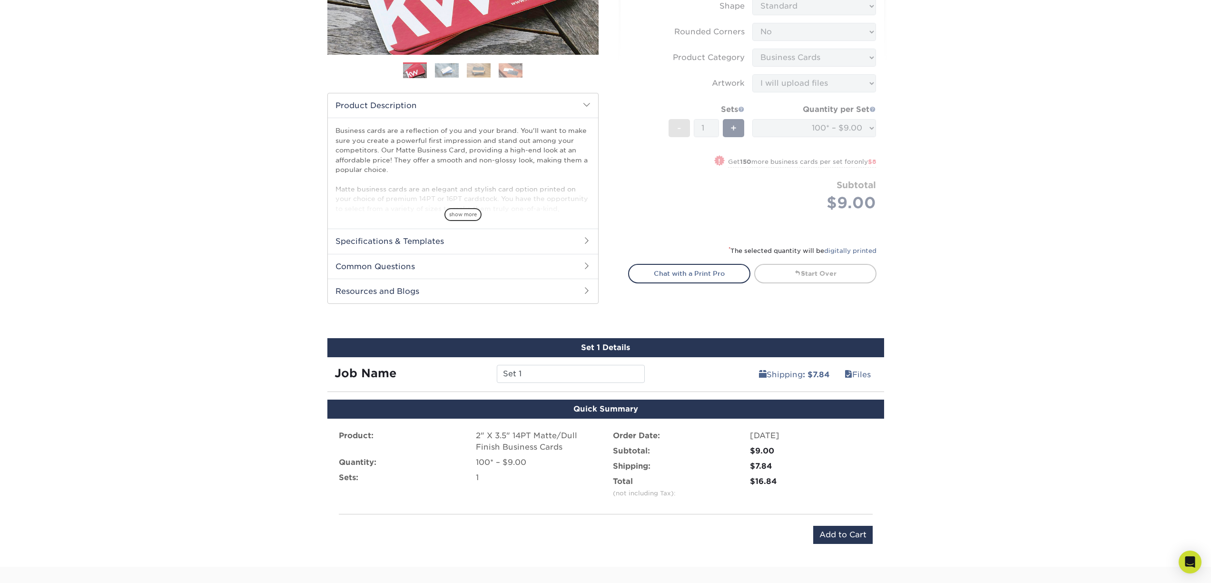
scroll to position [293, 0]
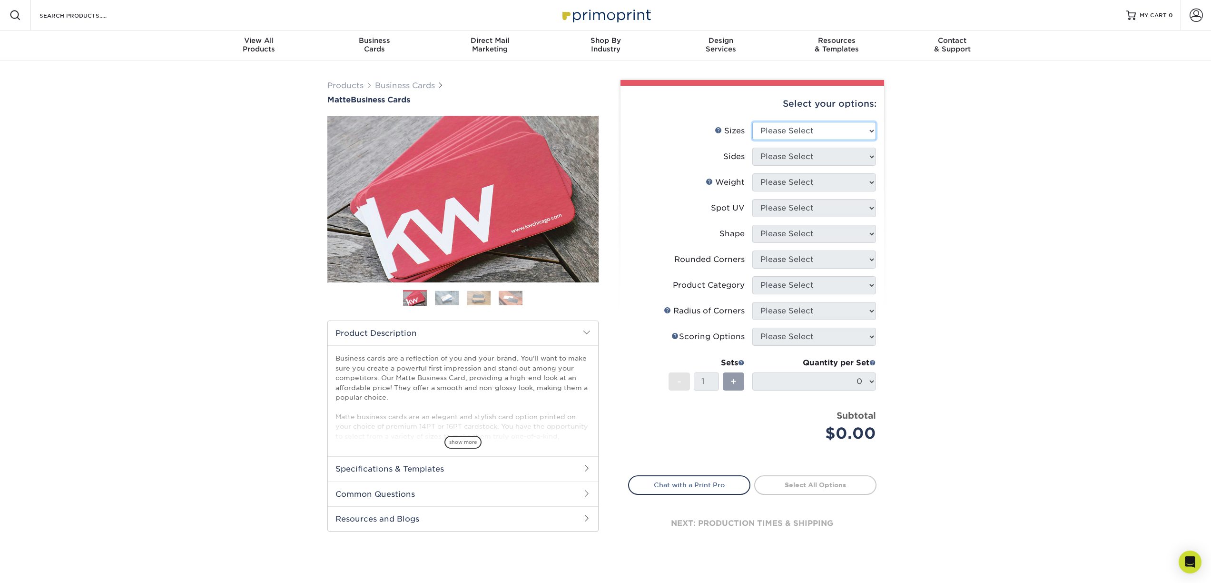
click at [804, 125] on select "Please Select 1.5" x 3.5" - Mini 1.75" x 3.5" - Mini 2" x 2" - Square 2" x 3" -…" at bounding box center [814, 131] width 124 height 18
select select "2.00x3.50"
click at [798, 148] on select "Please Select Print Both Sides Print Front Only" at bounding box center [814, 157] width 124 height 18
select select "32d3c223-f82c-492b-b915-ba065a00862f"
click at [794, 182] on select "Please Select 16PT 14PT" at bounding box center [814, 182] width 124 height 18
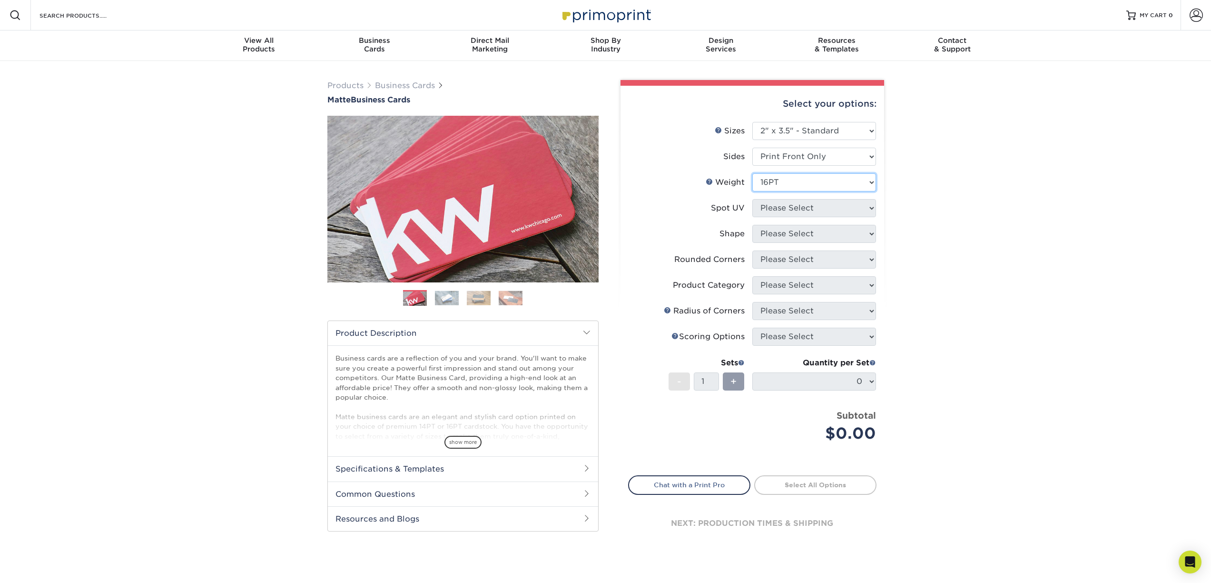
click at [794, 181] on select "Please Select 16PT 14PT" at bounding box center [814, 182] width 124 height 18
click at [788, 182] on select "Please Select 16PT 14PT" at bounding box center [814, 182] width 124 height 18
click at [789, 178] on select "Please Select 16PT 14PT" at bounding box center [814, 182] width 124 height 18
select select "16PT"
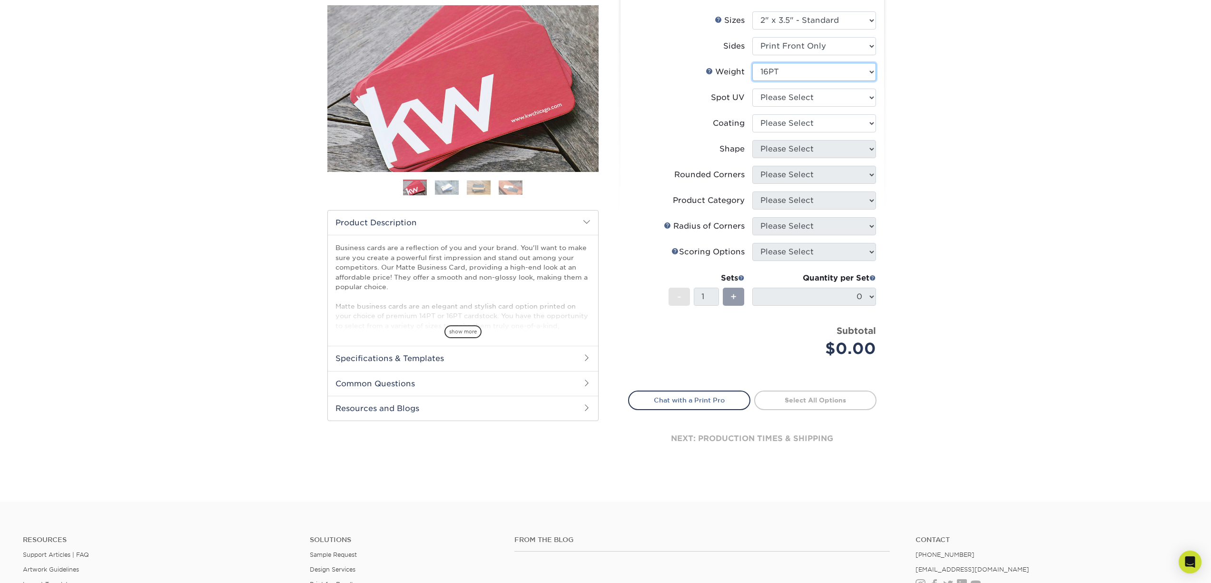
scroll to position [104, 0]
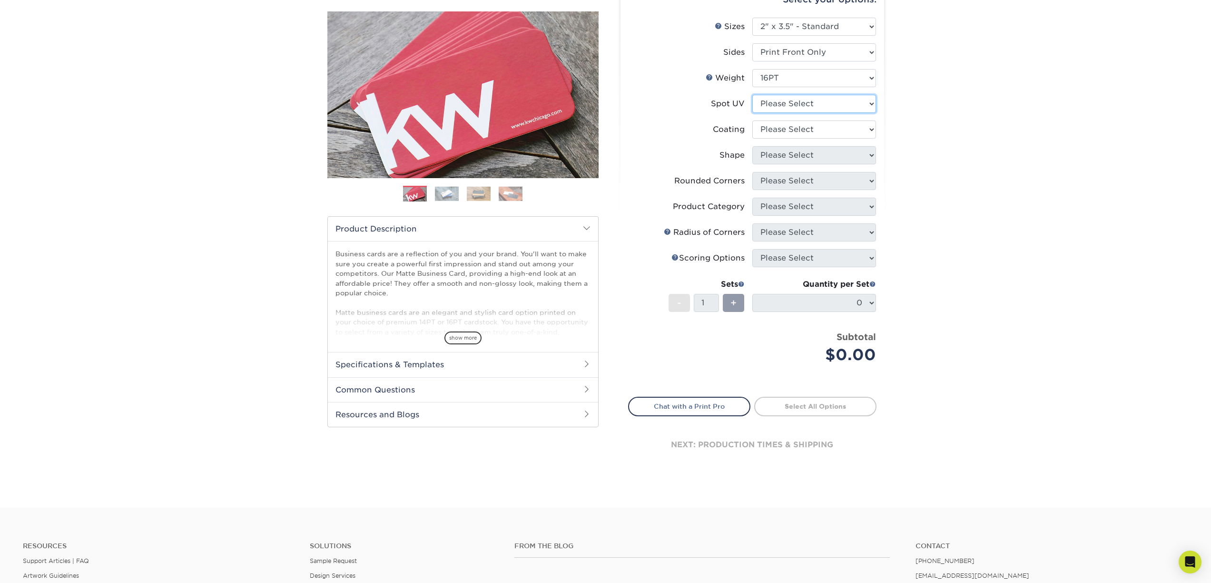
click at [812, 96] on select "Please Select No Spot UV Front Only" at bounding box center [814, 104] width 124 height 18
select select "1"
click at [780, 128] on select at bounding box center [814, 129] width 124 height 18
select select "121bb7b5-3b4d-429f-bd8d-bbf80e953313"
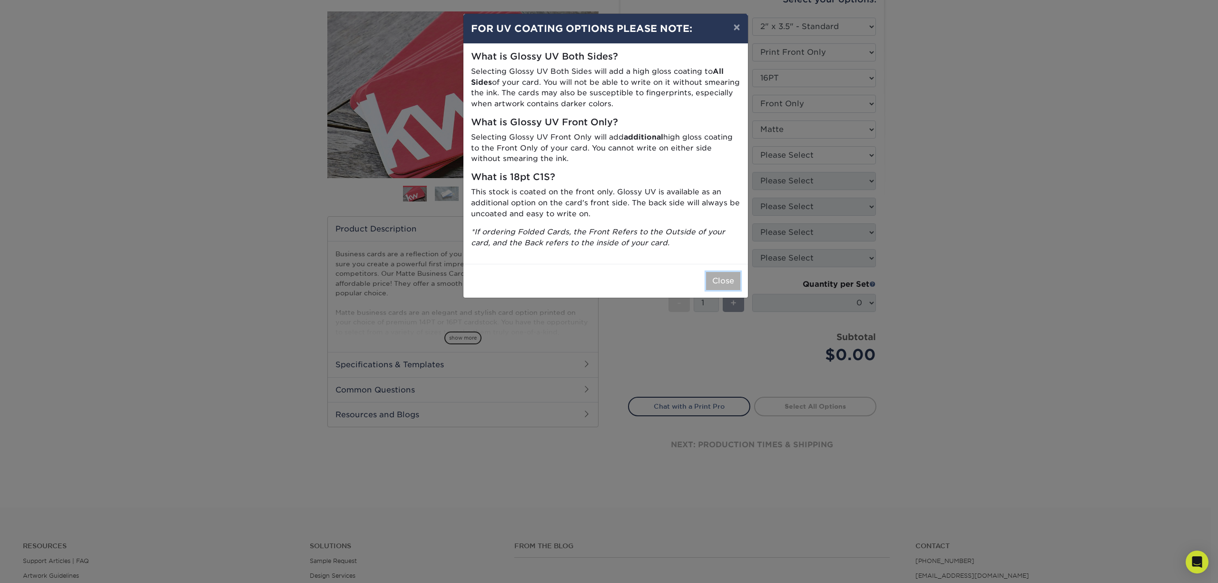
click at [722, 277] on button "Close" at bounding box center [723, 281] width 34 height 18
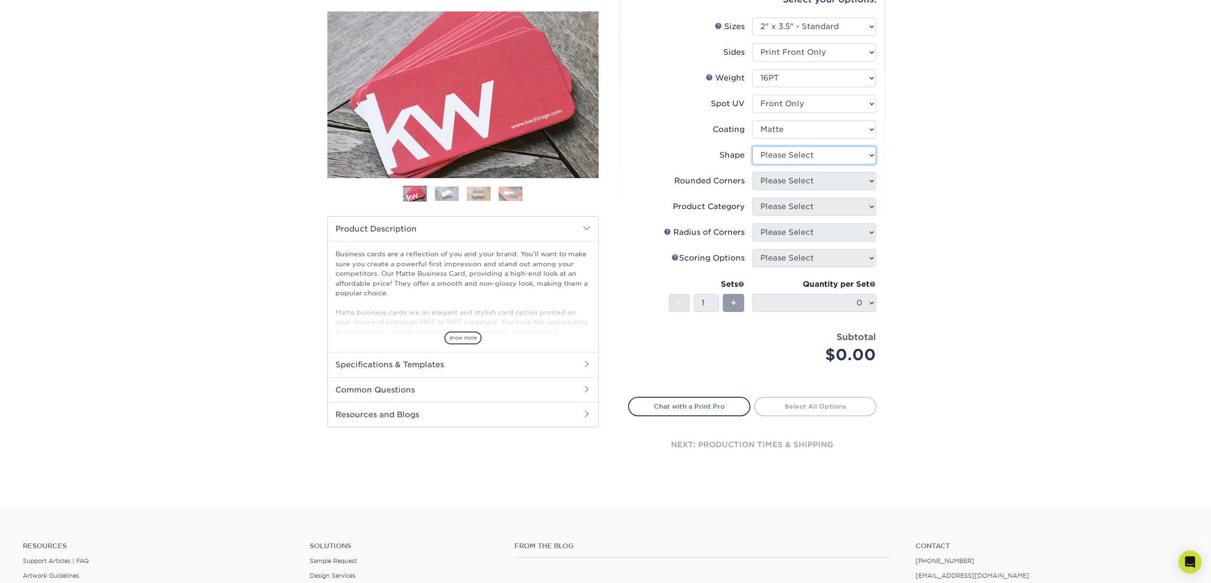
click at [830, 155] on select "Please Select Standard" at bounding box center [814, 155] width 124 height 18
select select "standard"
click at [839, 180] on select "Please Select Yes - Round 2 Corners Yes - Round 4 Corners No" at bounding box center [814, 181] width 124 height 18
select select "0"
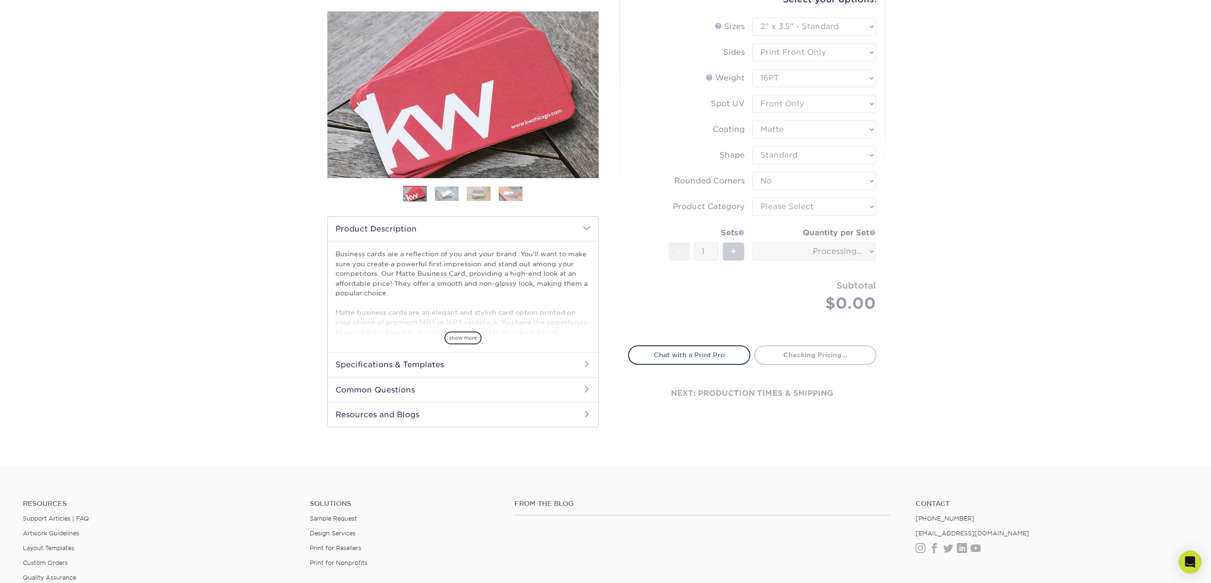
click at [816, 200] on form "Sizes Help Sizes Please Select 1.5" x 3.5" - Mini 1.75" x 3.5" - Mini 2" x 2" -…" at bounding box center [752, 176] width 248 height 316
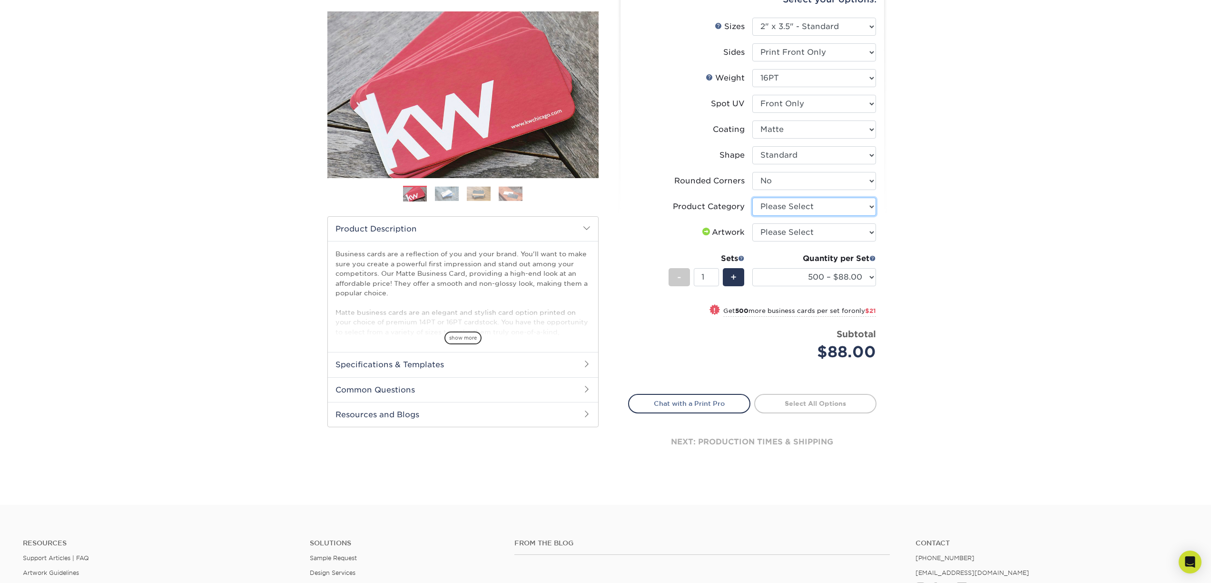
click at [810, 207] on select "Please Select Business Cards" at bounding box center [814, 206] width 124 height 18
select select "3b5148f1-0588-4f88-a218-97bcfdce65c1"
click at [807, 237] on select "Please Select I will upload files I need a design - $100" at bounding box center [814, 232] width 124 height 18
select select "upload"
click at [803, 229] on select "Please Select I will upload files I need a design - $100" at bounding box center [814, 232] width 124 height 18
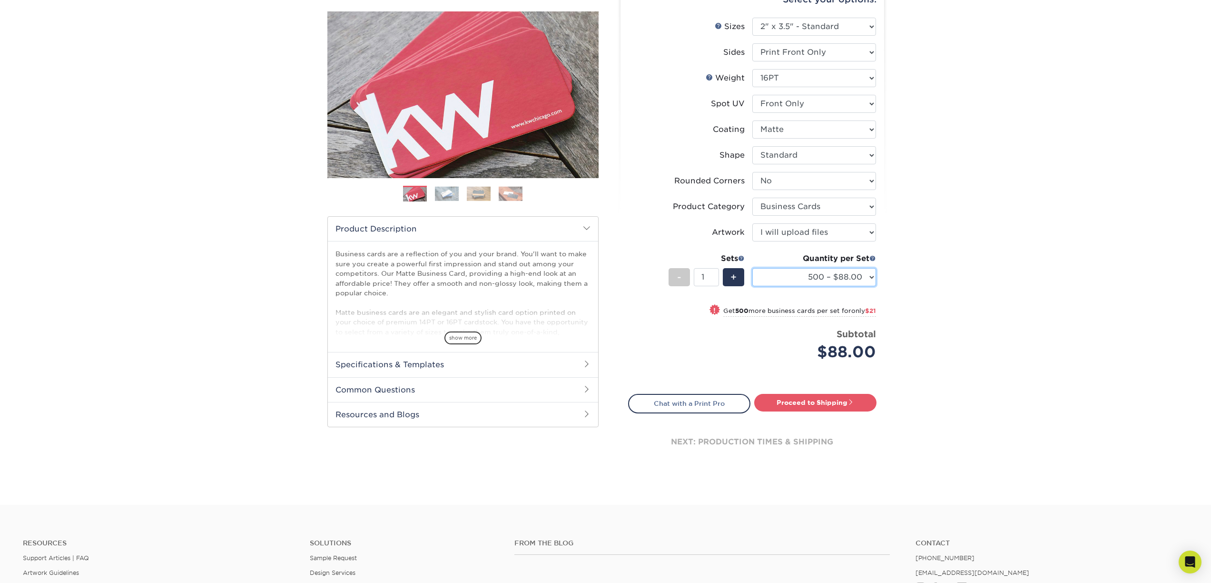
click at [797, 280] on select "500 – $88.00 1000 – $109.00 2500 – $205.00 5000 – $279.00 10000 – $612.00 15000…" at bounding box center [814, 277] width 124 height 18
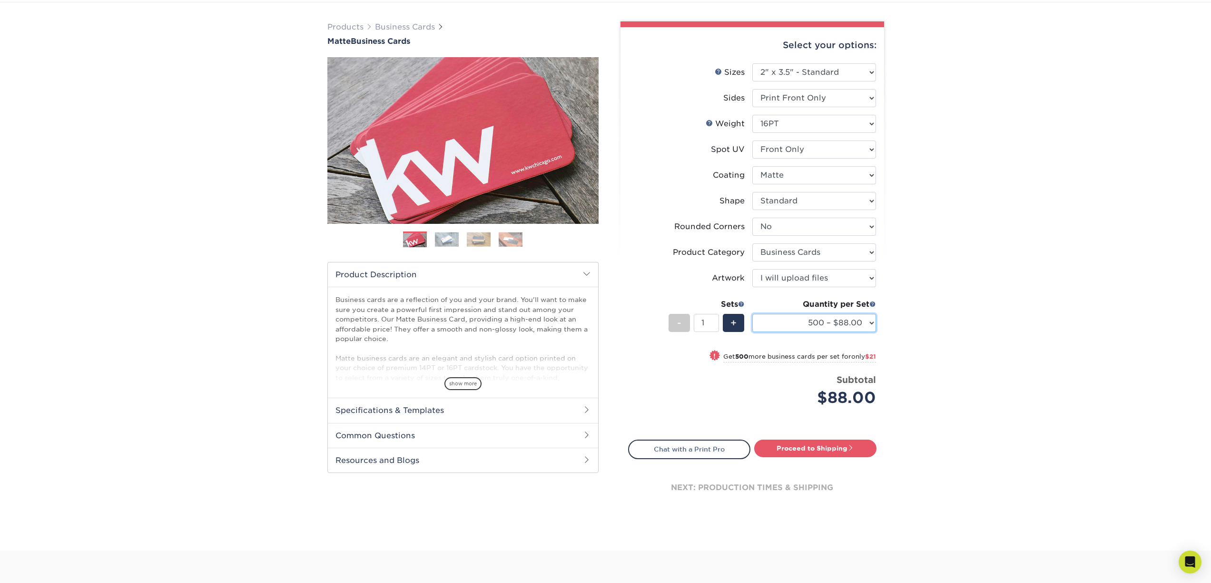
scroll to position [0, 0]
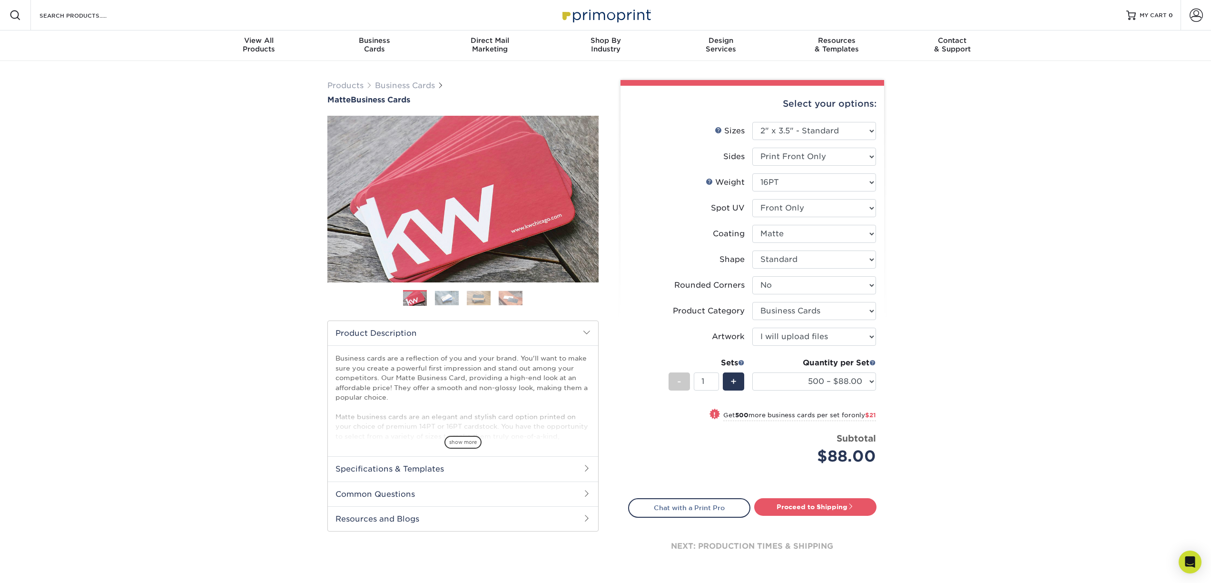
click at [591, 16] on img at bounding box center [605, 15] width 95 height 20
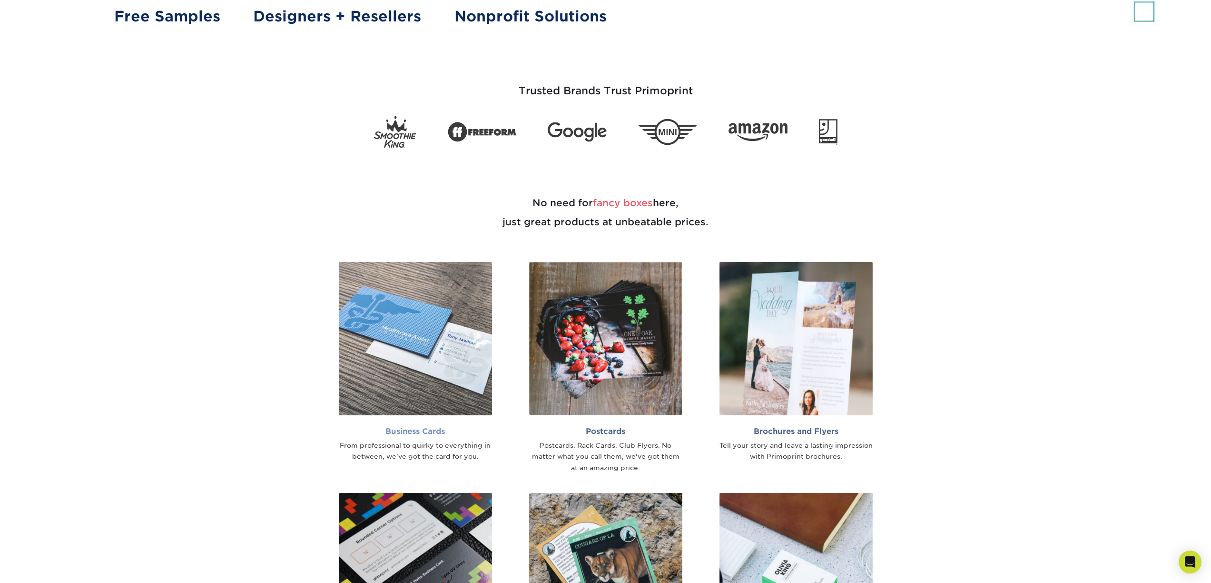
scroll to position [596, 0]
click at [459, 346] on img at bounding box center [415, 337] width 153 height 153
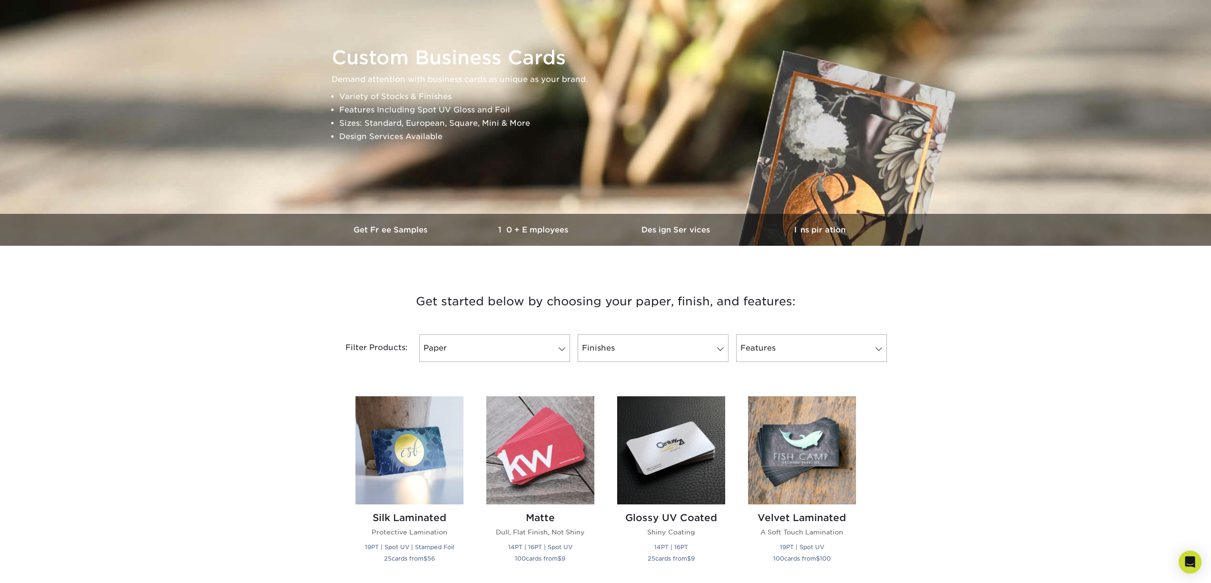
scroll to position [121, 0]
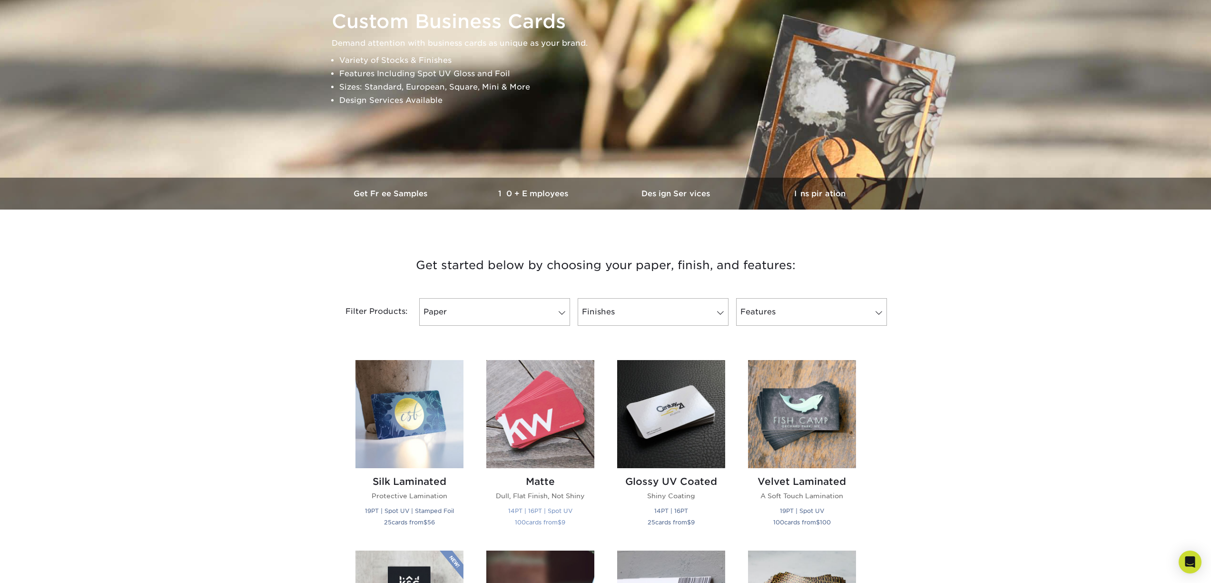
click at [543, 422] on img at bounding box center [540, 414] width 108 height 108
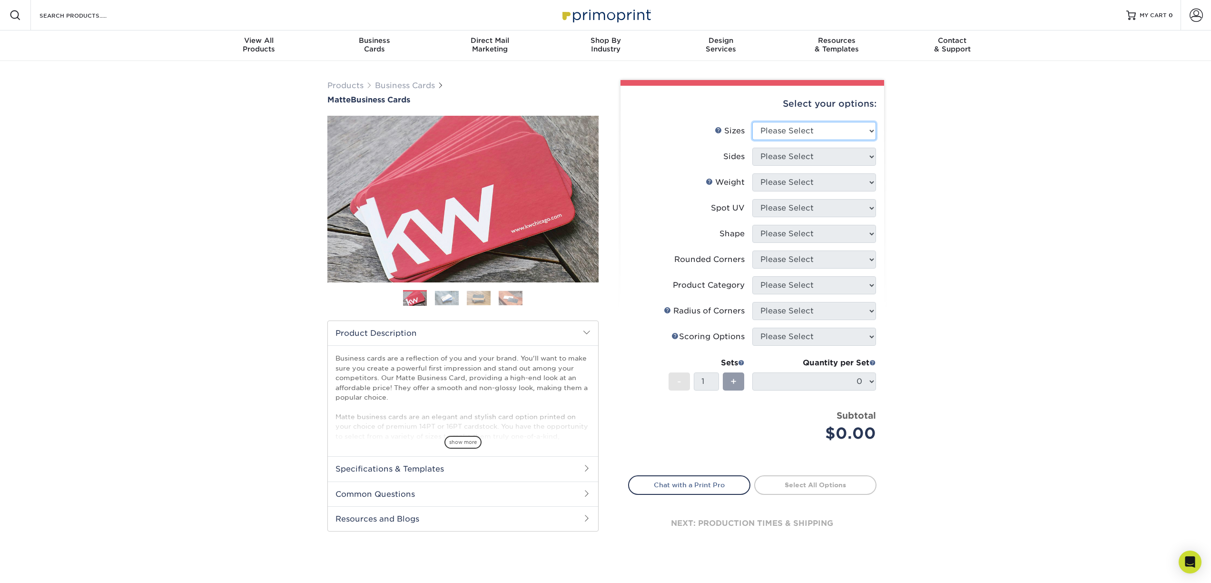
click at [785, 136] on select "Please Select 1.5" x 3.5" - Mini 1.75" x 3.5" - Mini 2" x 2" - Square 2" x 3" -…" at bounding box center [814, 131] width 124 height 18
select select "2.00x3.50"
click at [782, 161] on select "Please Select" at bounding box center [814, 157] width 124 height 18
select select "32d3c223-f82c-492b-b915-ba065a00862f"
click at [788, 180] on select "Please Select" at bounding box center [814, 182] width 124 height 18
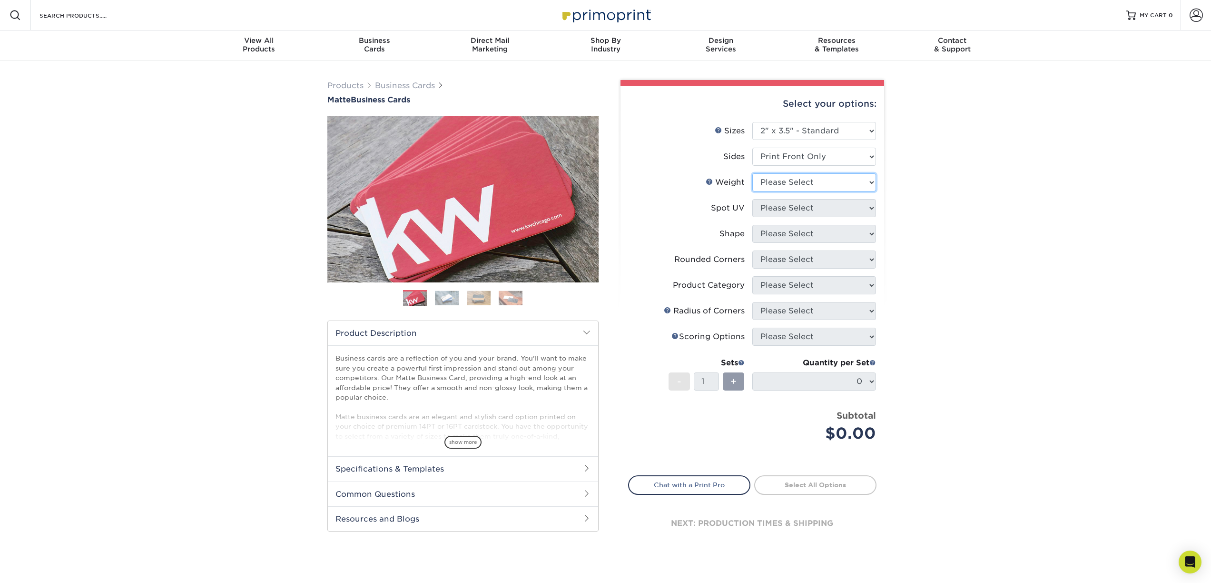
select select "14PT"
drag, startPoint x: 785, startPoint y: 136, endPoint x: 796, endPoint y: 206, distance: 70.9
click at [794, 197] on li "Weight Help Weight Please Select 16PT 14PT" at bounding box center [752, 186] width 247 height 26
click at [797, 209] on select at bounding box center [814, 208] width 124 height 18
select select "121bb7b5-3b4d-429f-bd8d-bbf80e953313"
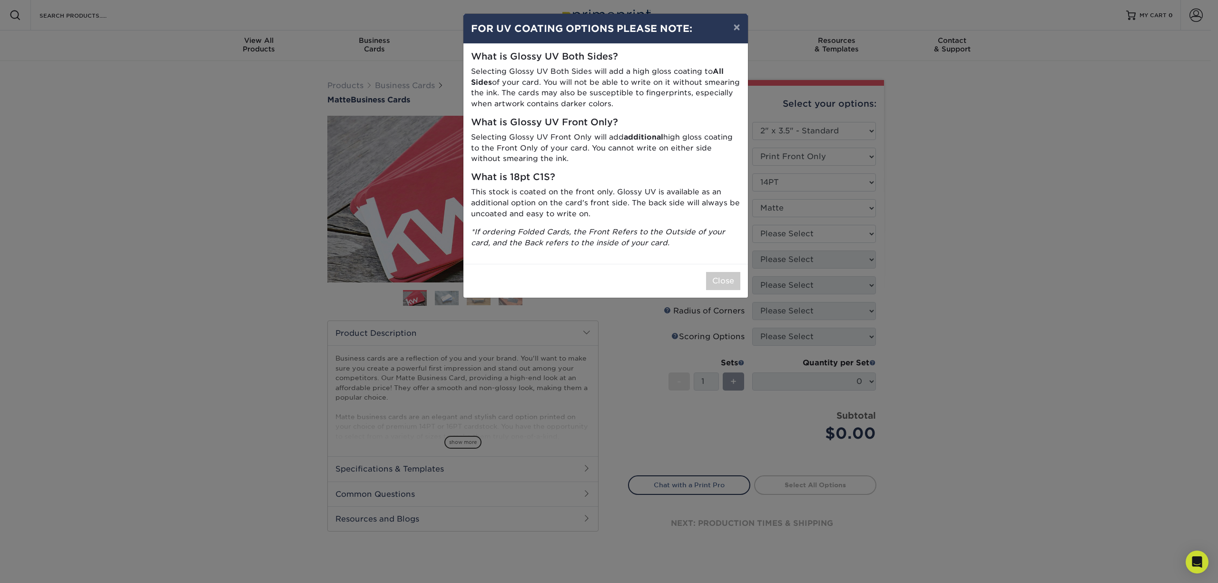
click at [802, 230] on div "× FOR UV COATING OPTIONS PLEASE NOTE: What is Glossy UV Both Sides? Selecting G…" at bounding box center [609, 291] width 1218 height 583
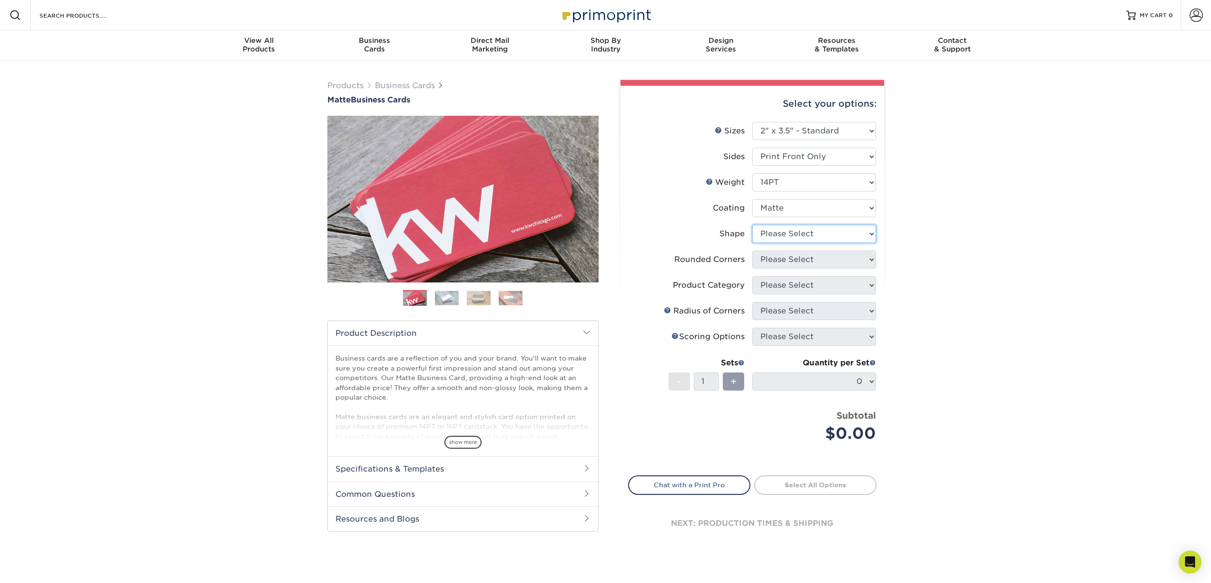
click at [802, 230] on select "Please Select Standard" at bounding box center [814, 234] width 124 height 18
select select "standard"
click at [803, 258] on select "Please Select Yes - Round 2 Corners Yes - Round 4 Corners No" at bounding box center [814, 259] width 124 height 18
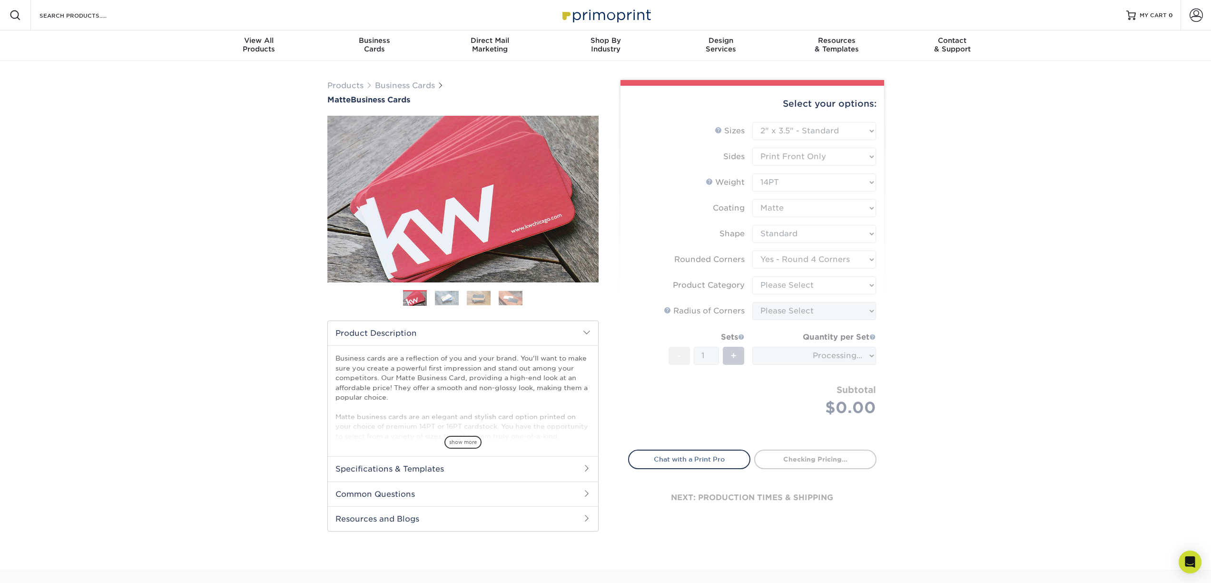
click at [807, 258] on form "Sizes Help Sizes Please Select 1.5" x 3.5" - Mini 1.75" x 3.5" - Mini 2" x 2" -…" at bounding box center [752, 280] width 248 height 316
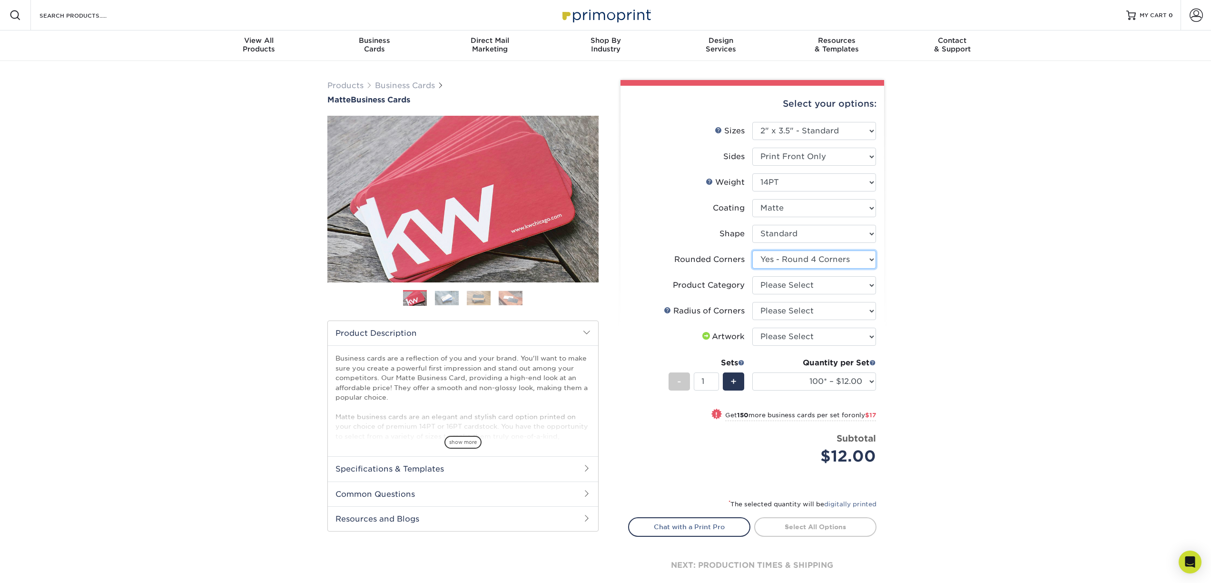
click at [807, 259] on select "Please Select Yes - Round 2 Corners Yes - Round 4 Corners No" at bounding box center [814, 259] width 124 height 18
select select "0"
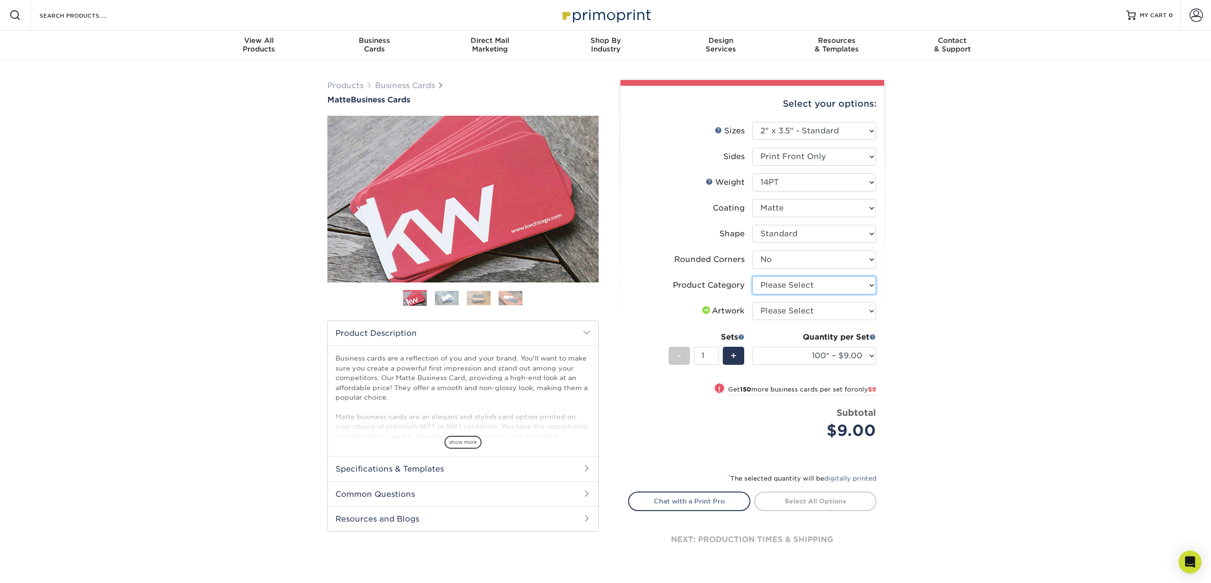
click at [810, 282] on select "Please Select Business Cards" at bounding box center [814, 285] width 124 height 18
select select "3b5148f1-0588-4f88-a218-97bcfdce65c1"
click at [800, 307] on select "Please Select I will upload files I need a design - $100" at bounding box center [814, 311] width 124 height 18
select select "upload"
click at [952, 406] on div "Products Business Cards Matte Business Cards Previous Next 100 $ 9" at bounding box center [605, 331] width 1211 height 541
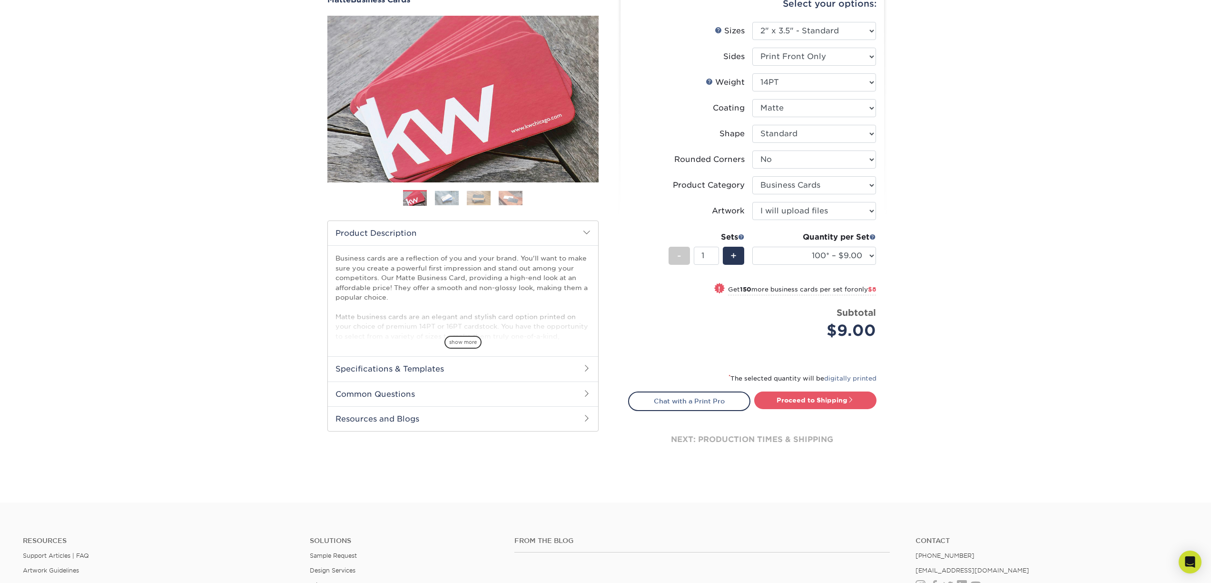
scroll to position [130, 0]
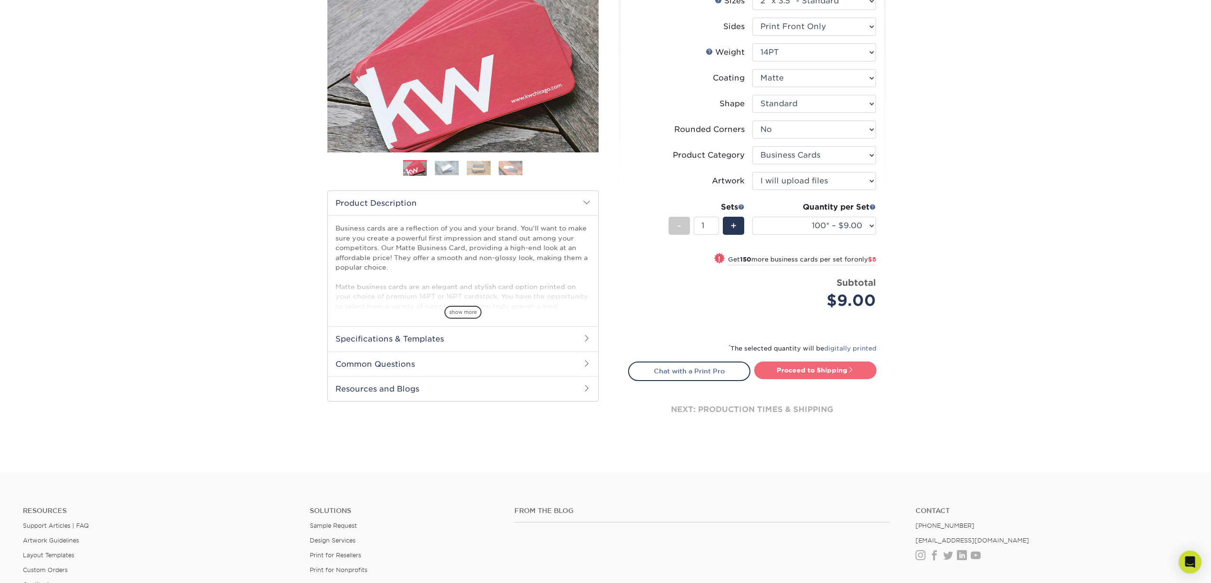
click at [797, 375] on link "Proceed to Shipping" at bounding box center [815, 369] width 122 height 17
type input "Set 1"
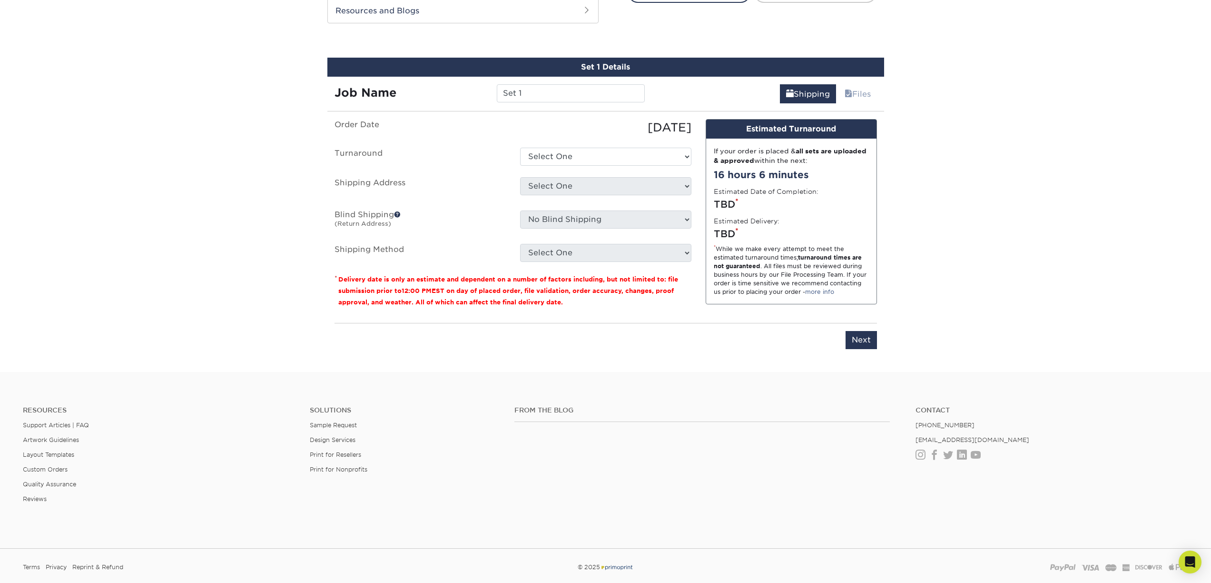
scroll to position [517, 0]
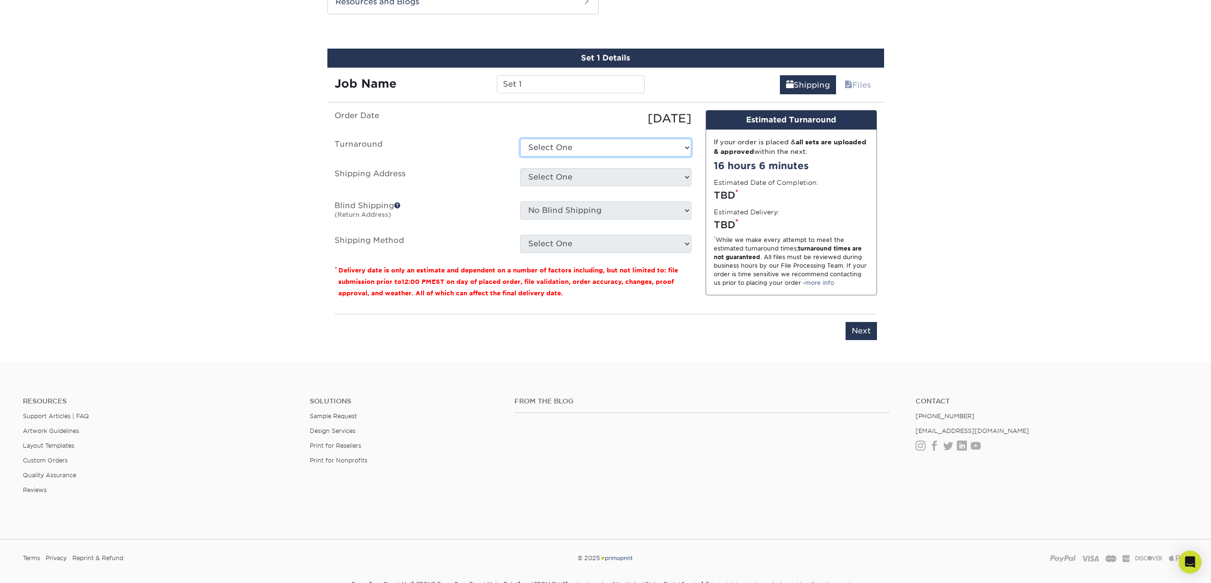
click at [547, 151] on select "Select One 2-4 Business Days 2 Day Next Business Day" at bounding box center [605, 147] width 171 height 18
select select "be93d833-5c5a-406d-89e4-0595b39ec29f"
click at [545, 175] on select "Select One bunglow + Add New Address - Login" at bounding box center [605, 177] width 171 height 18
select select "285895"
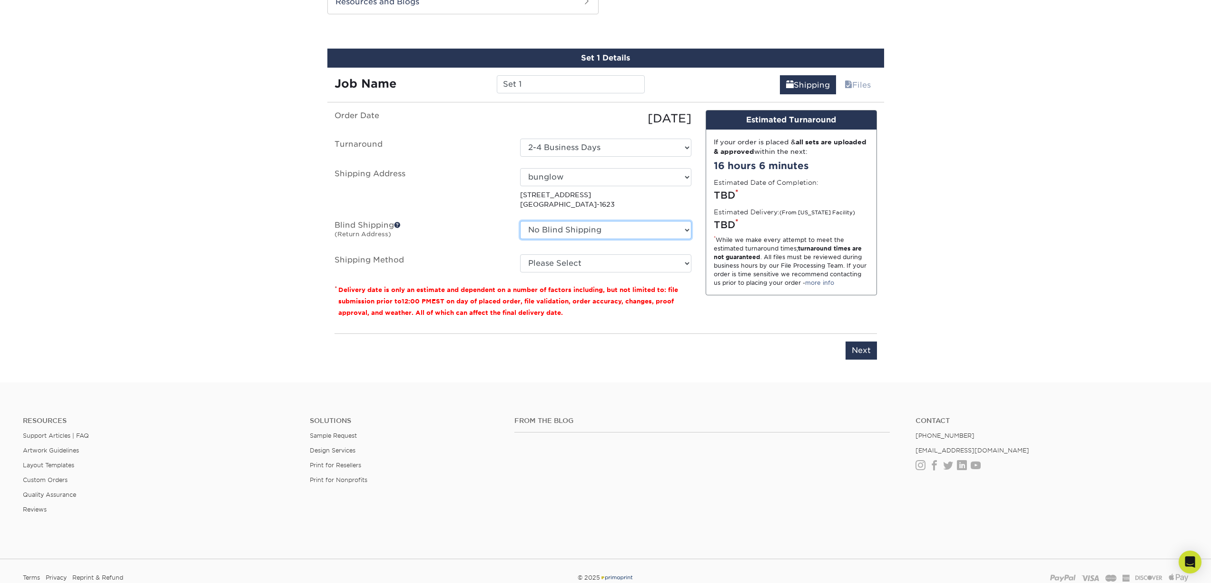
click at [618, 232] on select "No Blind Shipping bunglow + Add New Address" at bounding box center [605, 230] width 171 height 18
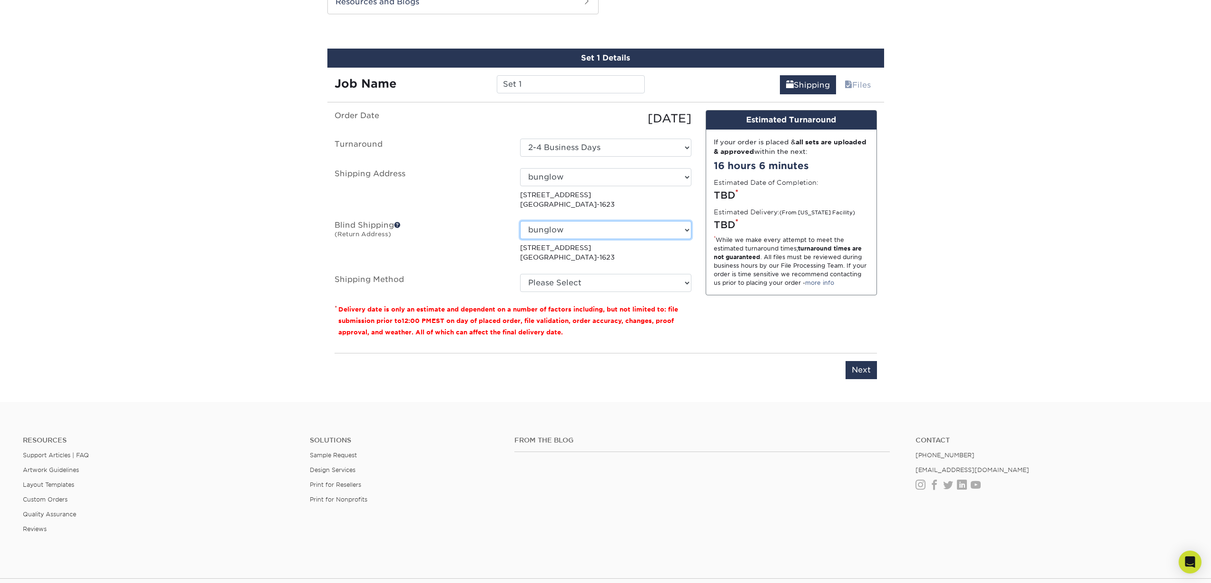
click at [603, 229] on select "No Blind Shipping bunglow + Add New Address" at bounding box center [605, 230] width 171 height 18
select select "-1"
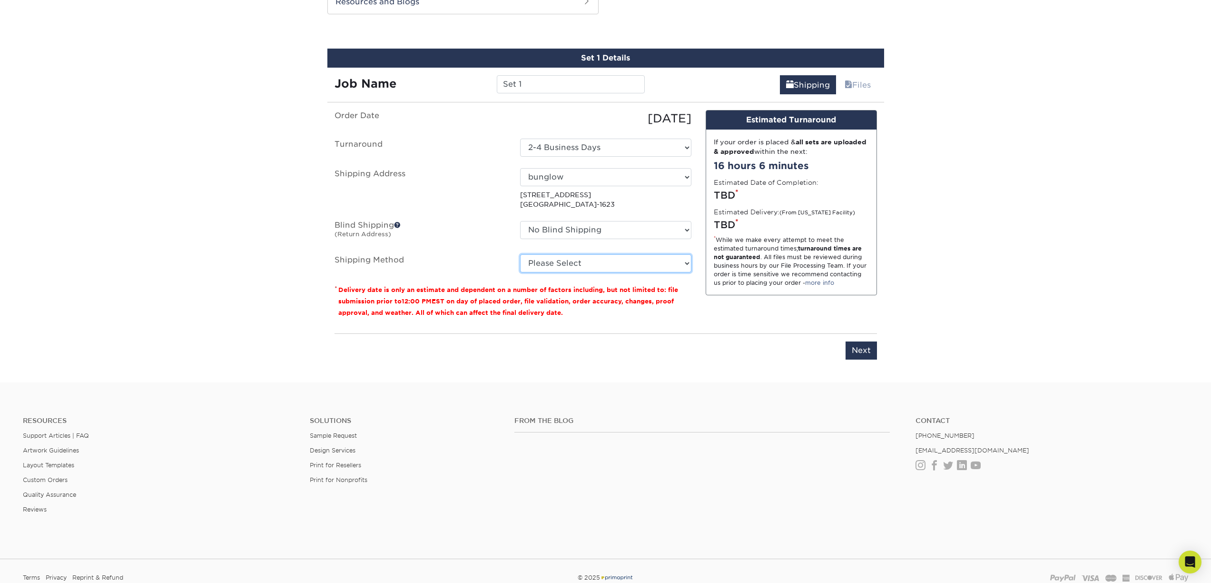
click at [578, 259] on select "Please Select Ground Shipping (+$7.84) 3 Day Shipping Service (+$20.04) 2 Day A…" at bounding box center [605, 263] width 171 height 18
select select "03"
click at [398, 225] on span at bounding box center [397, 224] width 7 height 7
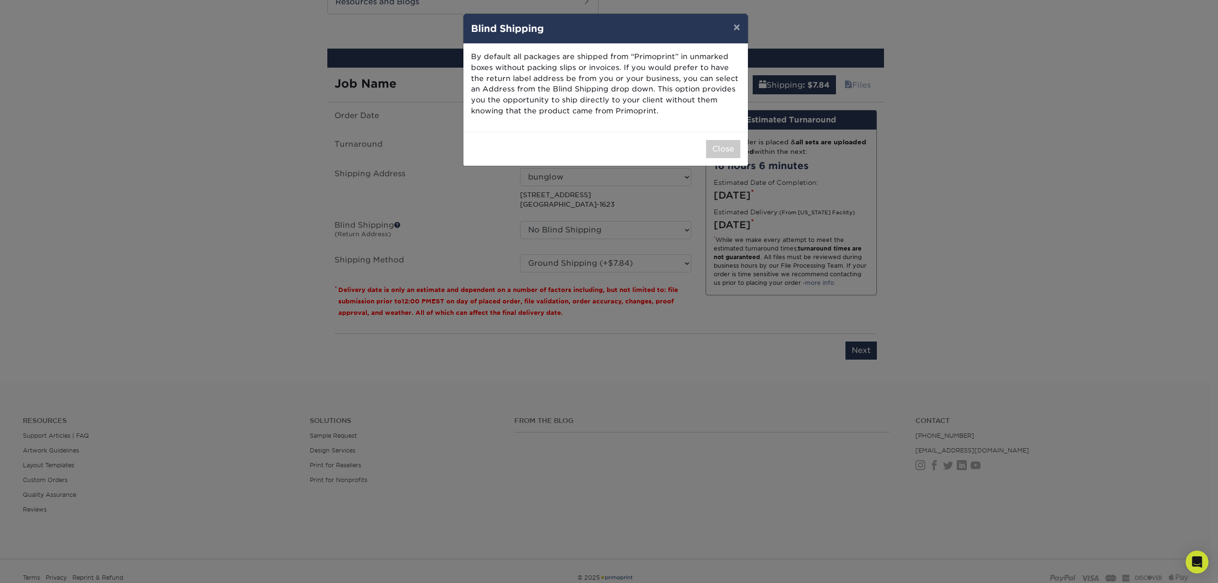
click at [465, 186] on div "× Blind Shipping By default all packages are shipped from “Primoprint” in unmar…" at bounding box center [609, 291] width 1218 height 583
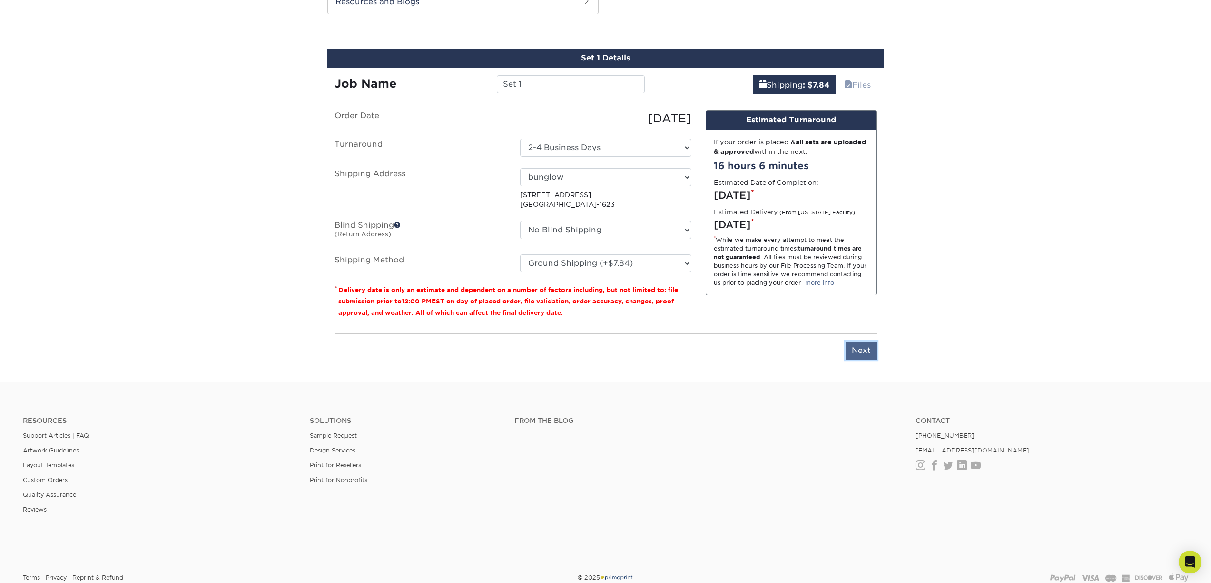
click at [864, 352] on input "Next" at bounding box center [861, 350] width 31 height 18
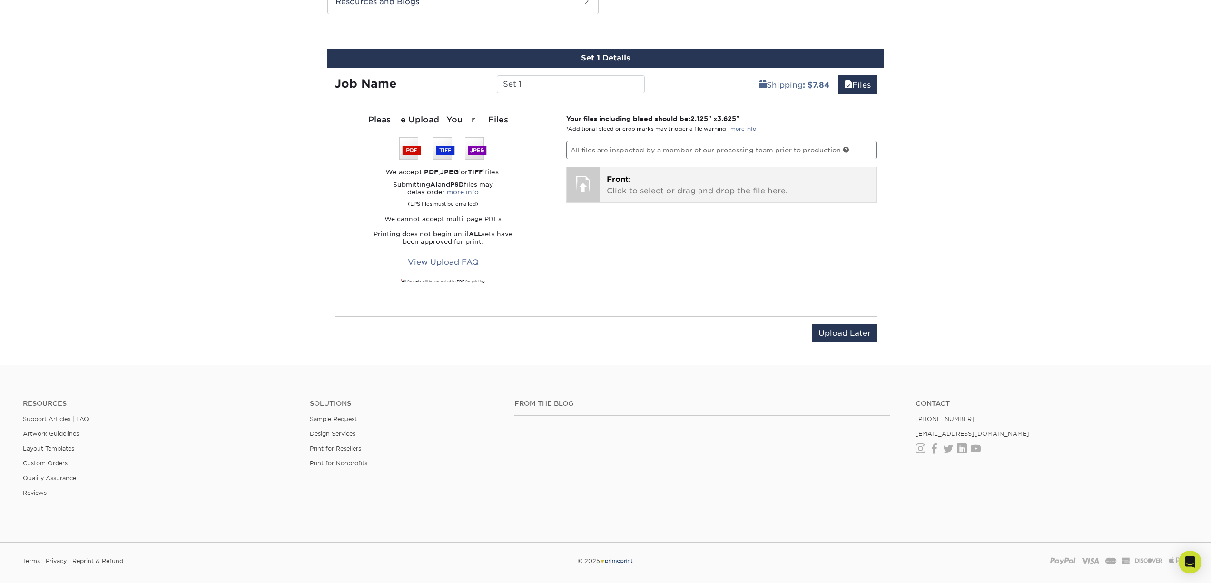
click at [653, 189] on p "Front: Click to select or drag and drop the file here." at bounding box center [738, 185] width 263 height 23
click at [585, 193] on div at bounding box center [583, 183] width 33 height 33
click at [622, 182] on span "Front:" at bounding box center [619, 179] width 24 height 9
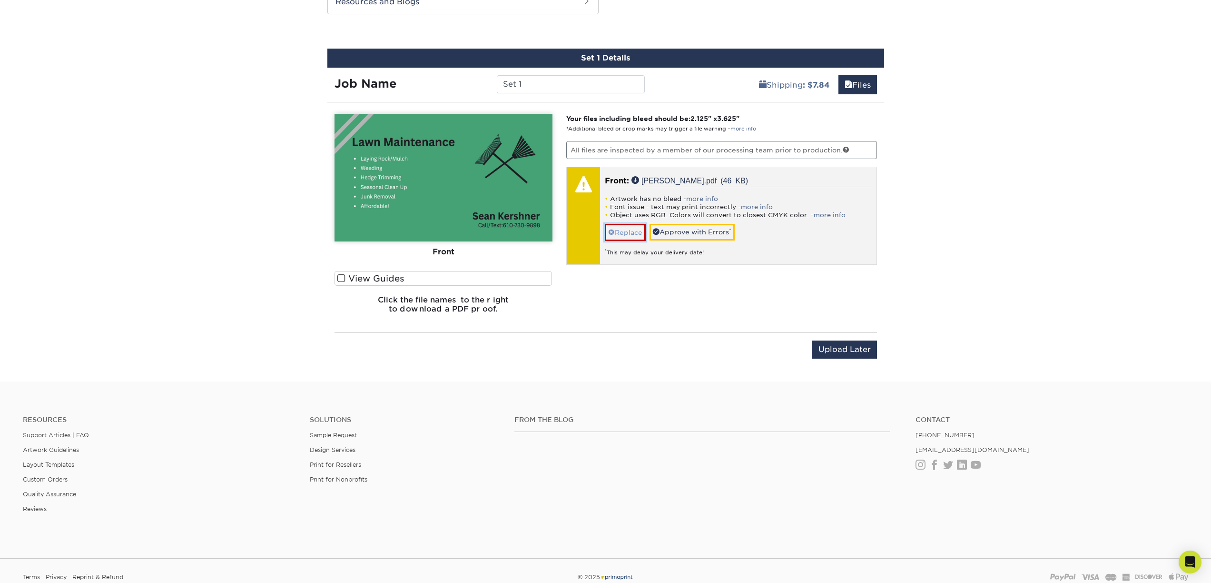
click at [624, 232] on link "Replace" at bounding box center [625, 232] width 41 height 17
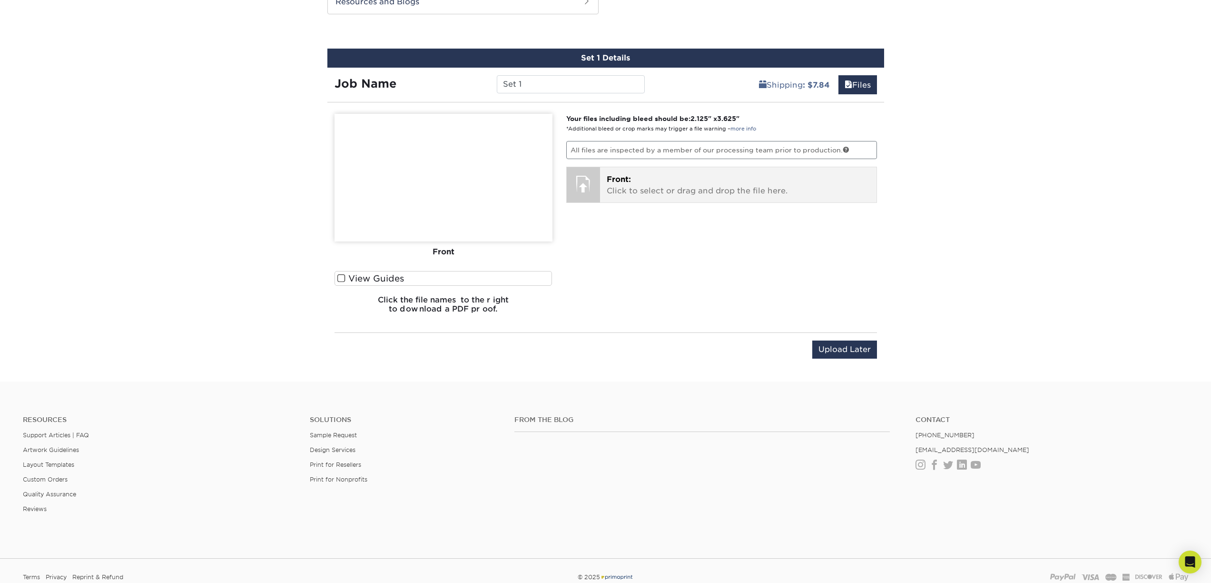
click at [616, 201] on div "Front: Click to select or drag and drop the file here. Choose file [PERSON_NAME…" at bounding box center [738, 184] width 276 height 35
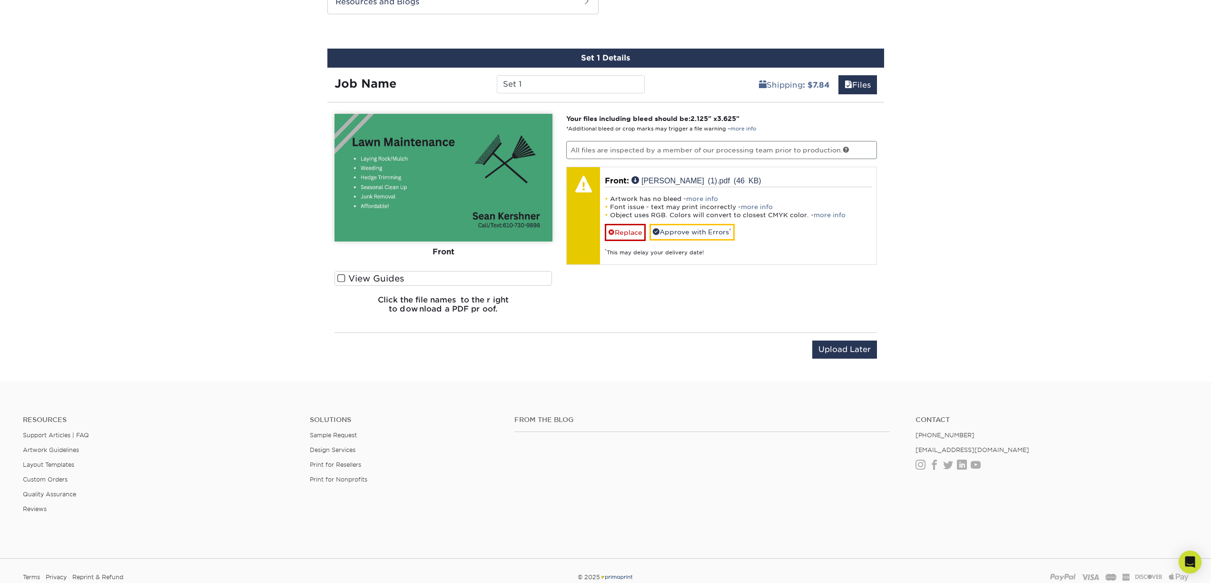
click at [366, 279] on label "View Guides" at bounding box center [444, 278] width 218 height 15
click at [0, 0] on input "View Guides" at bounding box center [0, 0] width 0 height 0
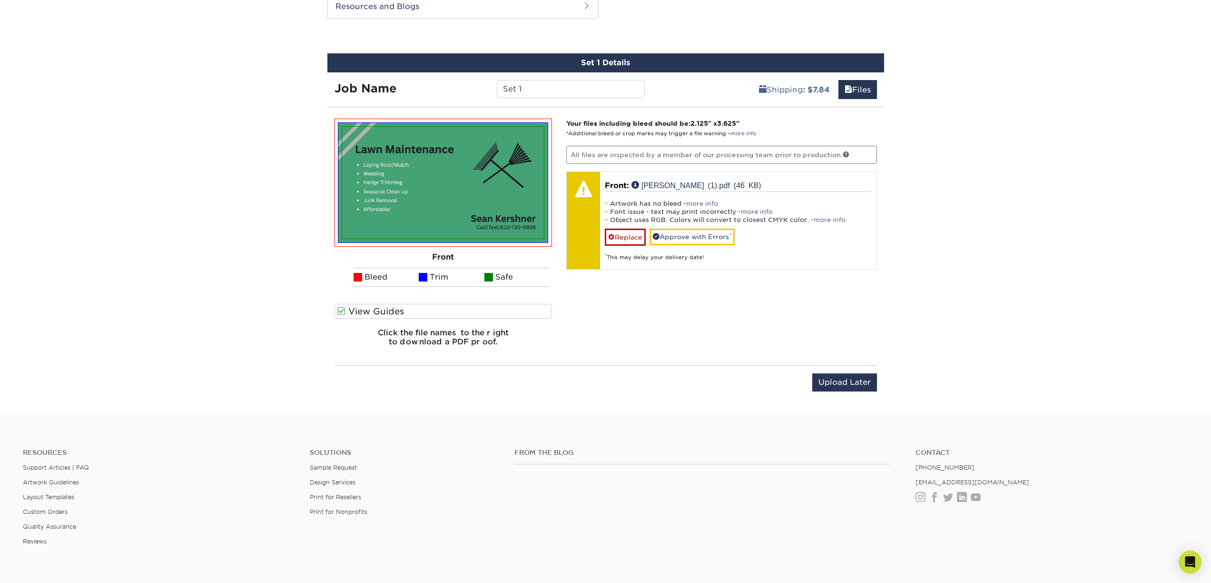
scroll to position [512, 0]
click at [472, 186] on img at bounding box center [443, 183] width 202 height 112
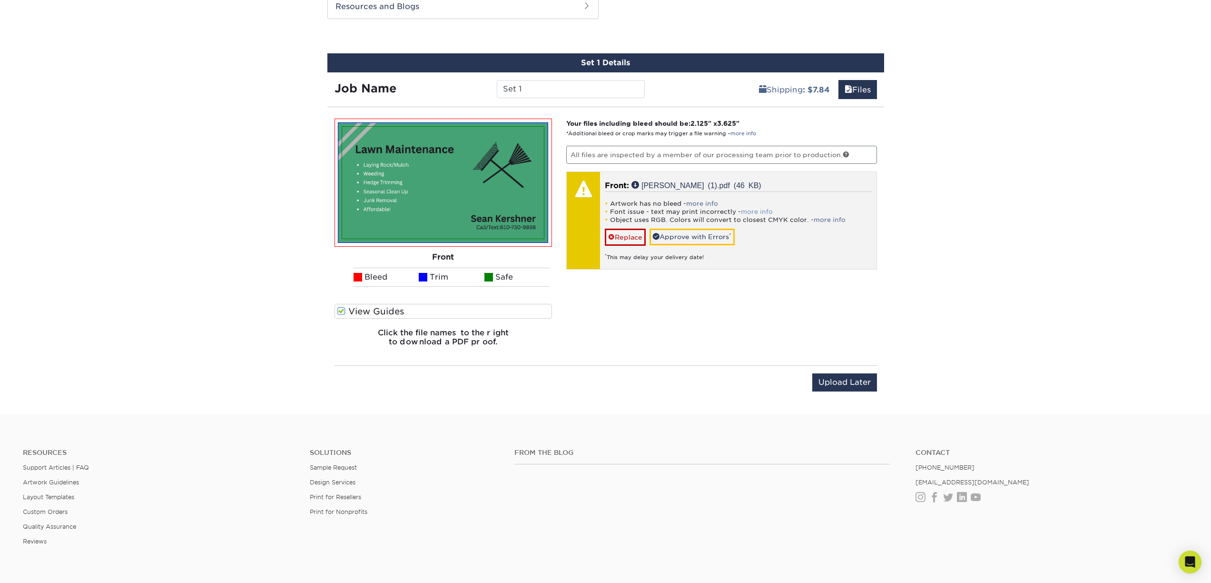
click at [749, 209] on link "more info" at bounding box center [757, 211] width 32 height 7
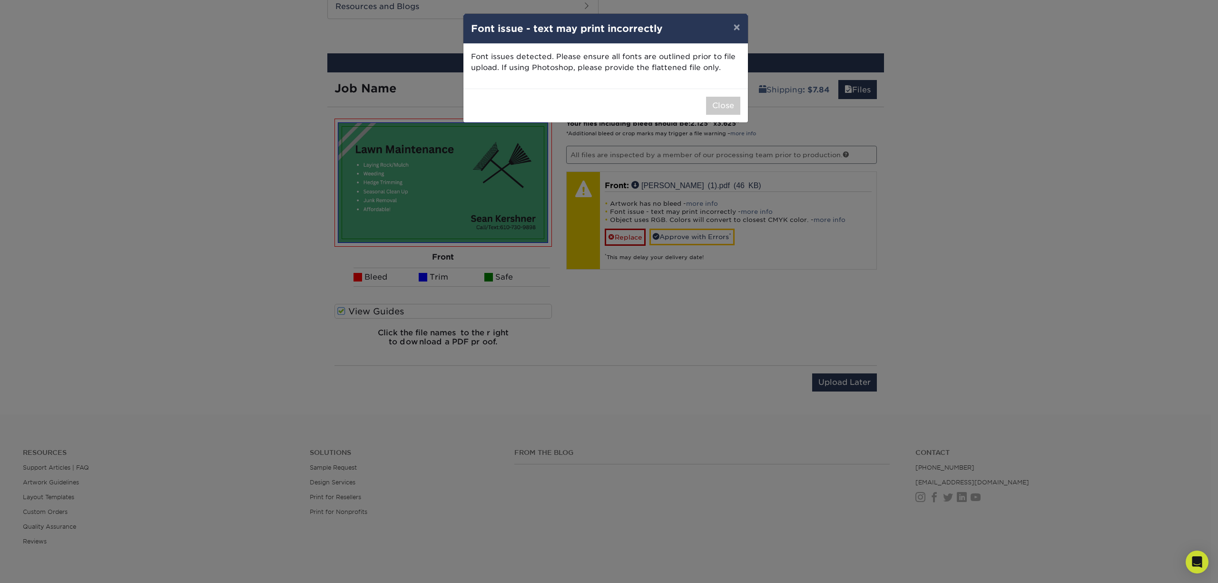
click at [326, 246] on div "× Font issue - text may print incorrectly Font issues detected. Please ensure a…" at bounding box center [609, 291] width 1218 height 583
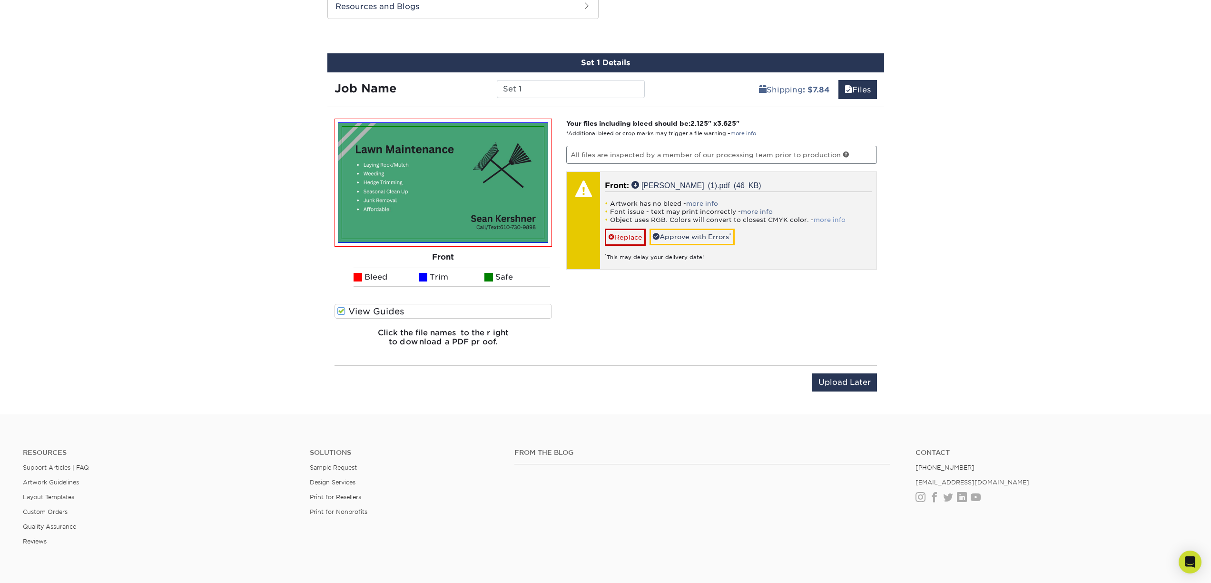
click at [823, 217] on link "more info" at bounding box center [830, 219] width 32 height 7
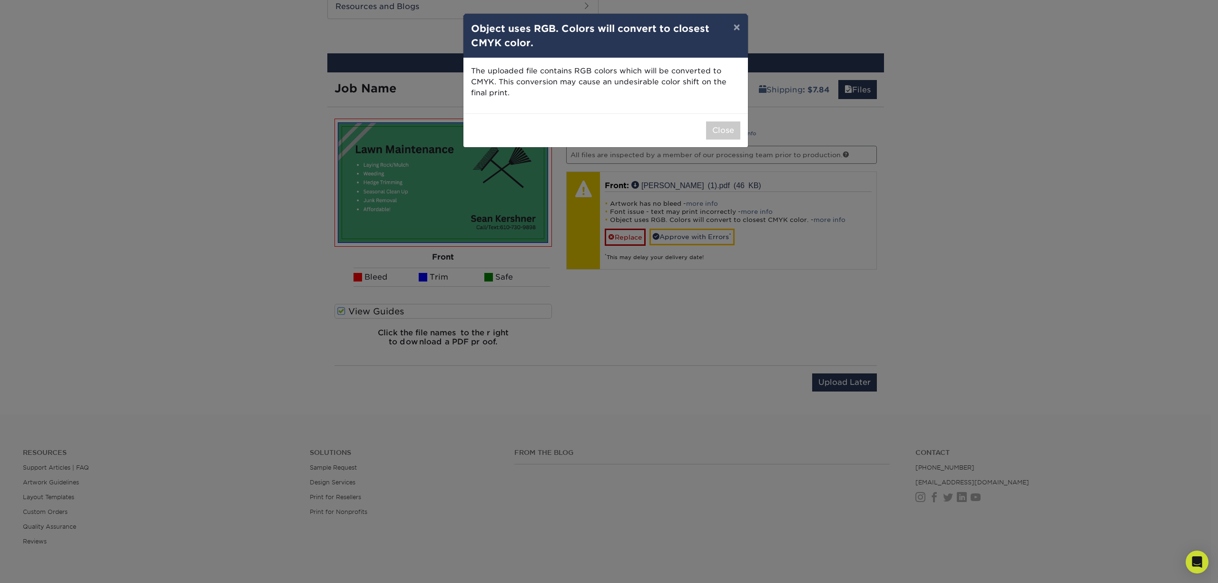
click at [701, 289] on div "× Object uses RGB. Colors will convert to closest CMYK color. The uploaded file…" at bounding box center [609, 291] width 1218 height 583
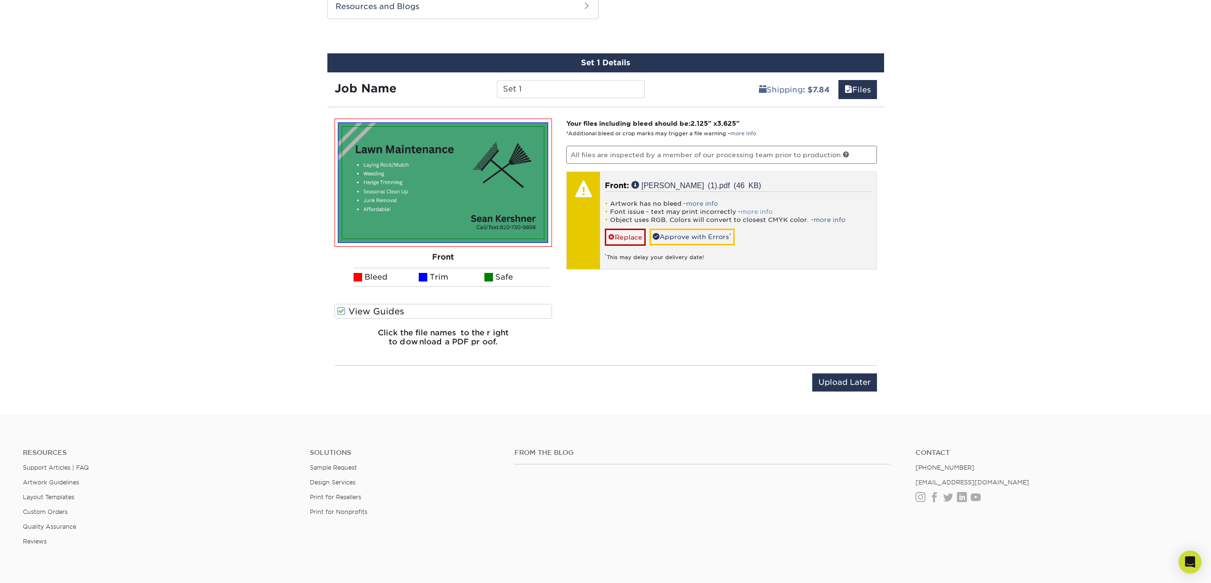
click at [752, 211] on link "more info" at bounding box center [757, 211] width 32 height 7
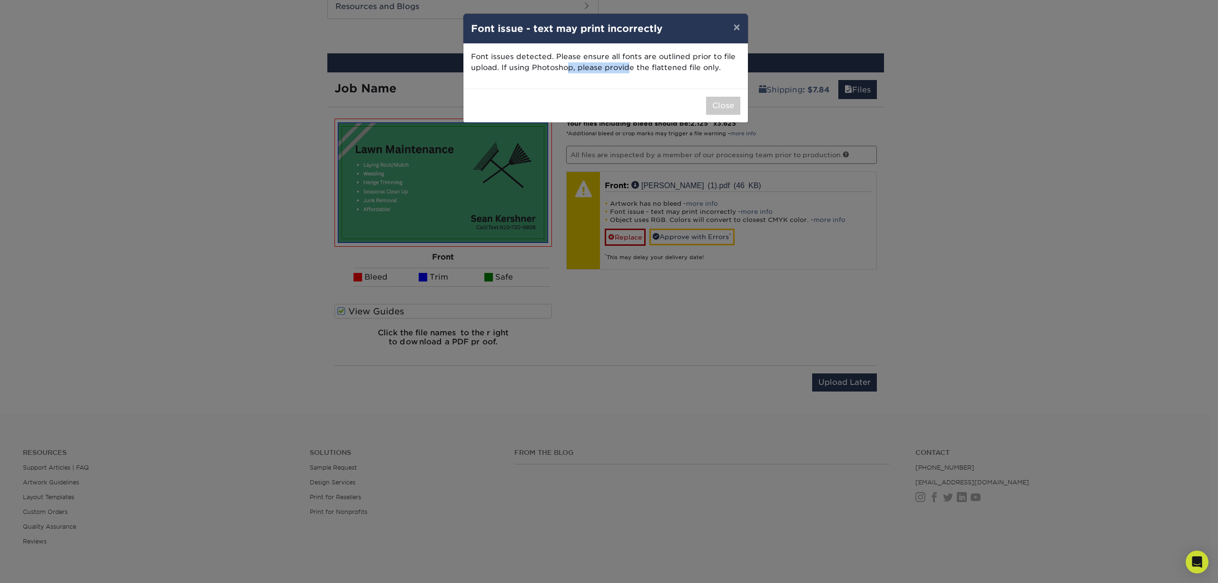
drag, startPoint x: 629, startPoint y: 69, endPoint x: 565, endPoint y: 71, distance: 63.8
click at [566, 71] on p "Font issues detected. Please ensure all fonts are outlined prior to file upload…" at bounding box center [605, 62] width 269 height 22
click at [553, 80] on div "Font issues detected. Please ensure all fonts are outlined prior to file upload…" at bounding box center [606, 66] width 285 height 45
drag, startPoint x: 736, startPoint y: 30, endPoint x: 731, endPoint y: 36, distance: 7.8
click at [735, 30] on button "×" at bounding box center [737, 27] width 22 height 27
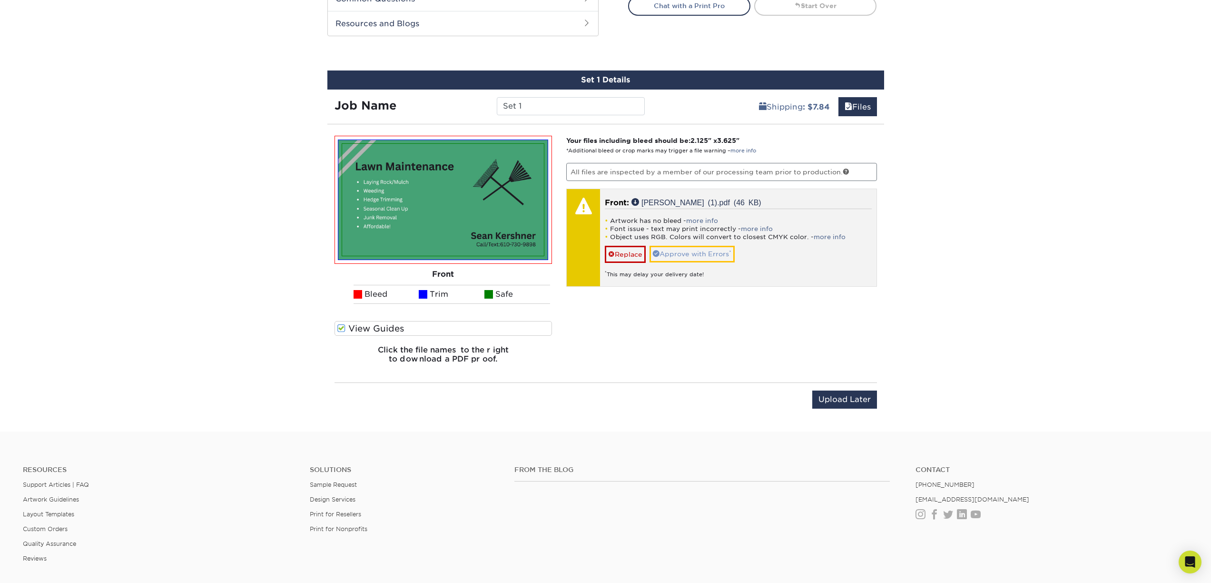
scroll to position [494, 0]
click at [746, 226] on link "more info" at bounding box center [757, 229] width 32 height 7
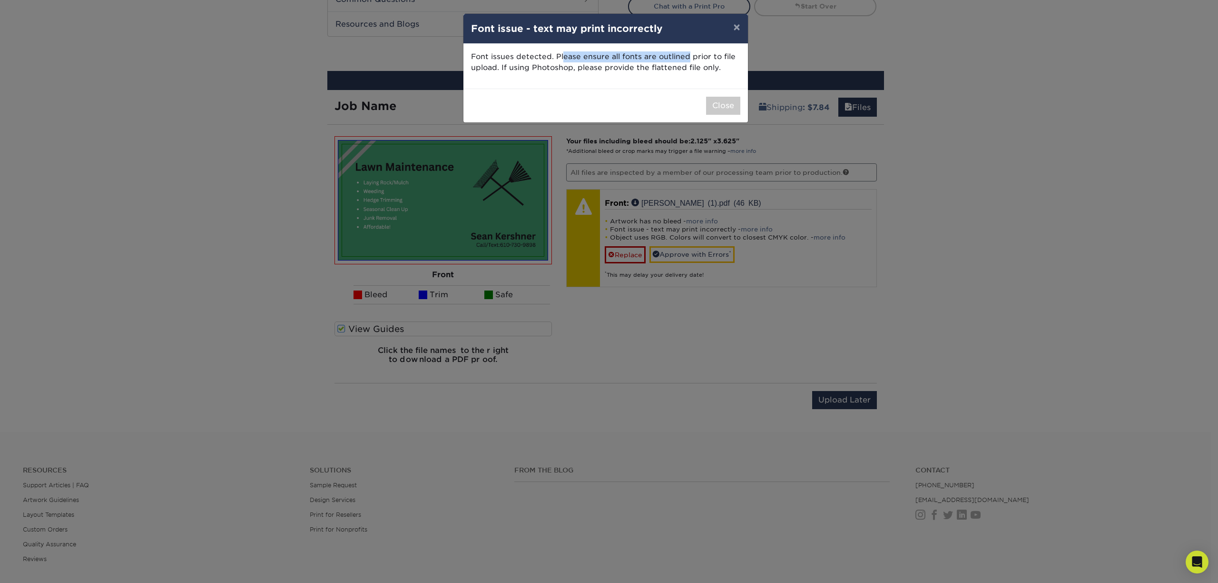
drag, startPoint x: 563, startPoint y: 52, endPoint x: 691, endPoint y: 52, distance: 127.5
click at [690, 52] on p "Font issues detected. Please ensure all fonts are outlined prior to file upload…" at bounding box center [605, 62] width 269 height 22
click at [684, 85] on div "Font issues detected. Please ensure all fonts are outlined prior to file upload…" at bounding box center [606, 66] width 285 height 45
click at [645, 322] on div "× Font issue - text may print incorrectly Font issues detected. Please ensure a…" at bounding box center [609, 291] width 1218 height 583
